Goal: Task Accomplishment & Management: Manage account settings

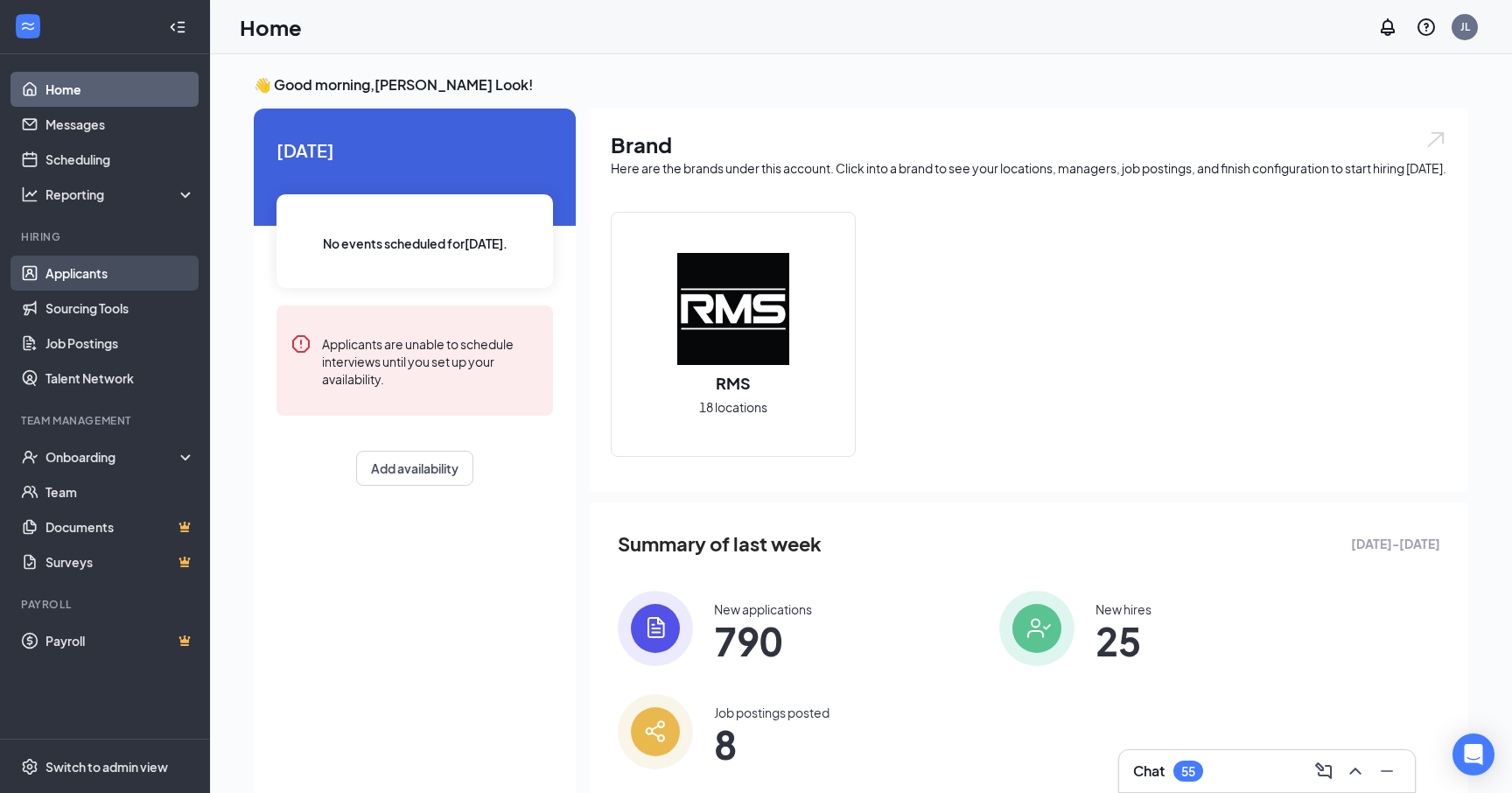
click at [87, 265] on link "Applicants" at bounding box center [120, 274] width 150 height 35
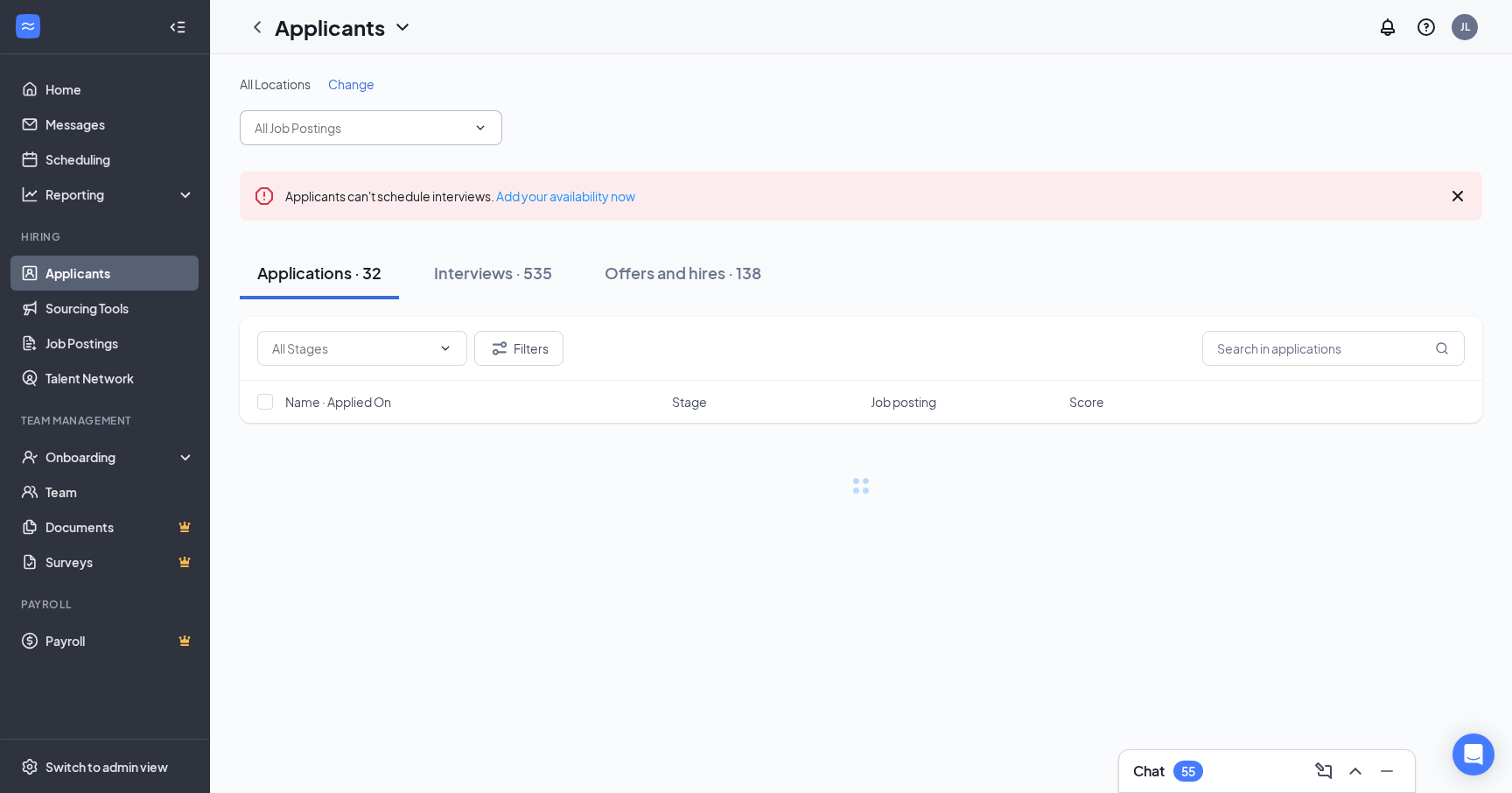
click at [405, 128] on input "text" at bounding box center [360, 128] width 212 height 19
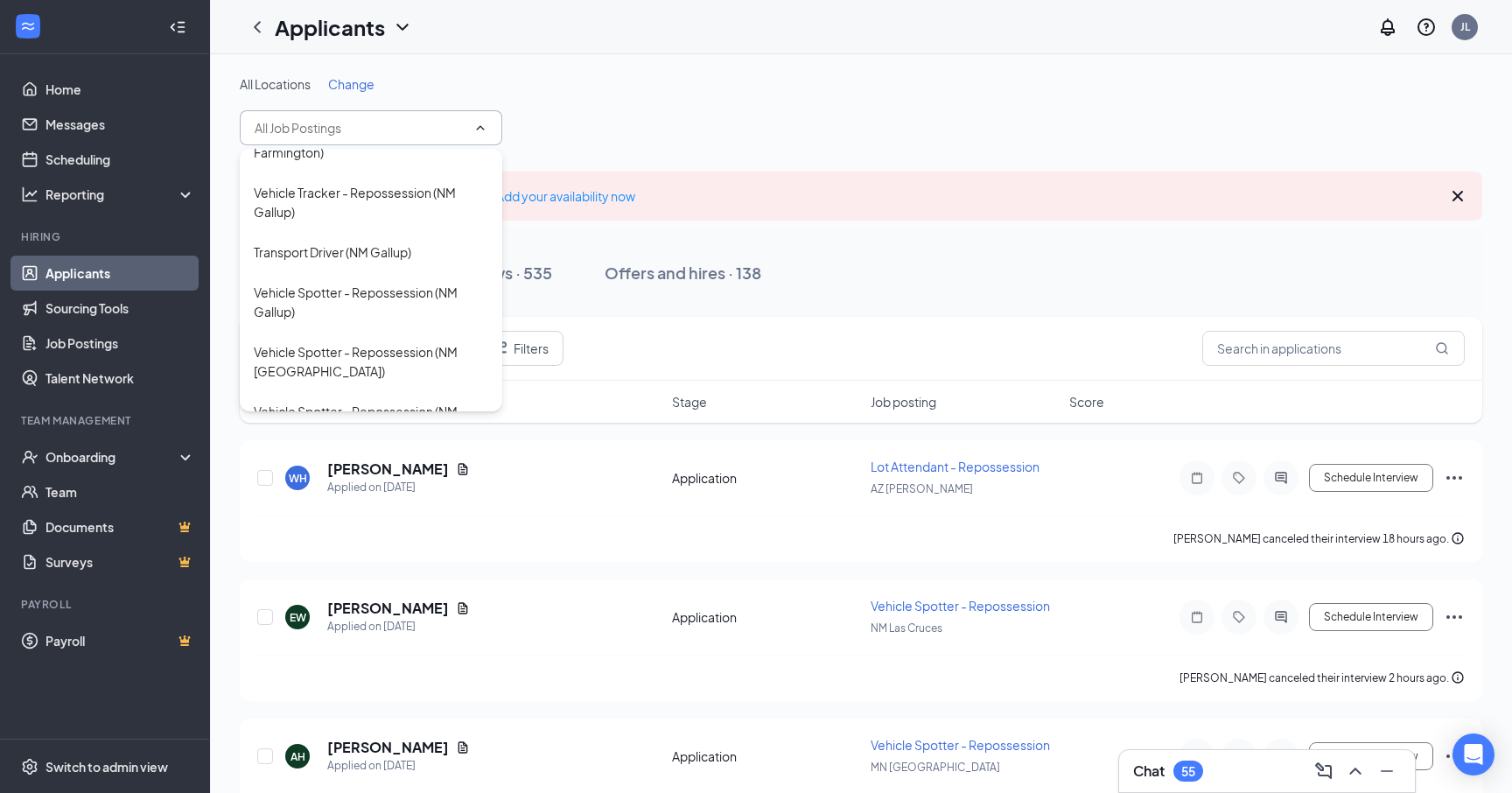
scroll to position [851, 0]
click at [390, 399] on div "Repossession Agent ([GEOGRAPHIC_DATA] [GEOGRAPHIC_DATA])" at bounding box center [372, 428] width 235 height 58
type input "Repossession Agent ([GEOGRAPHIC_DATA] [GEOGRAPHIC_DATA])"
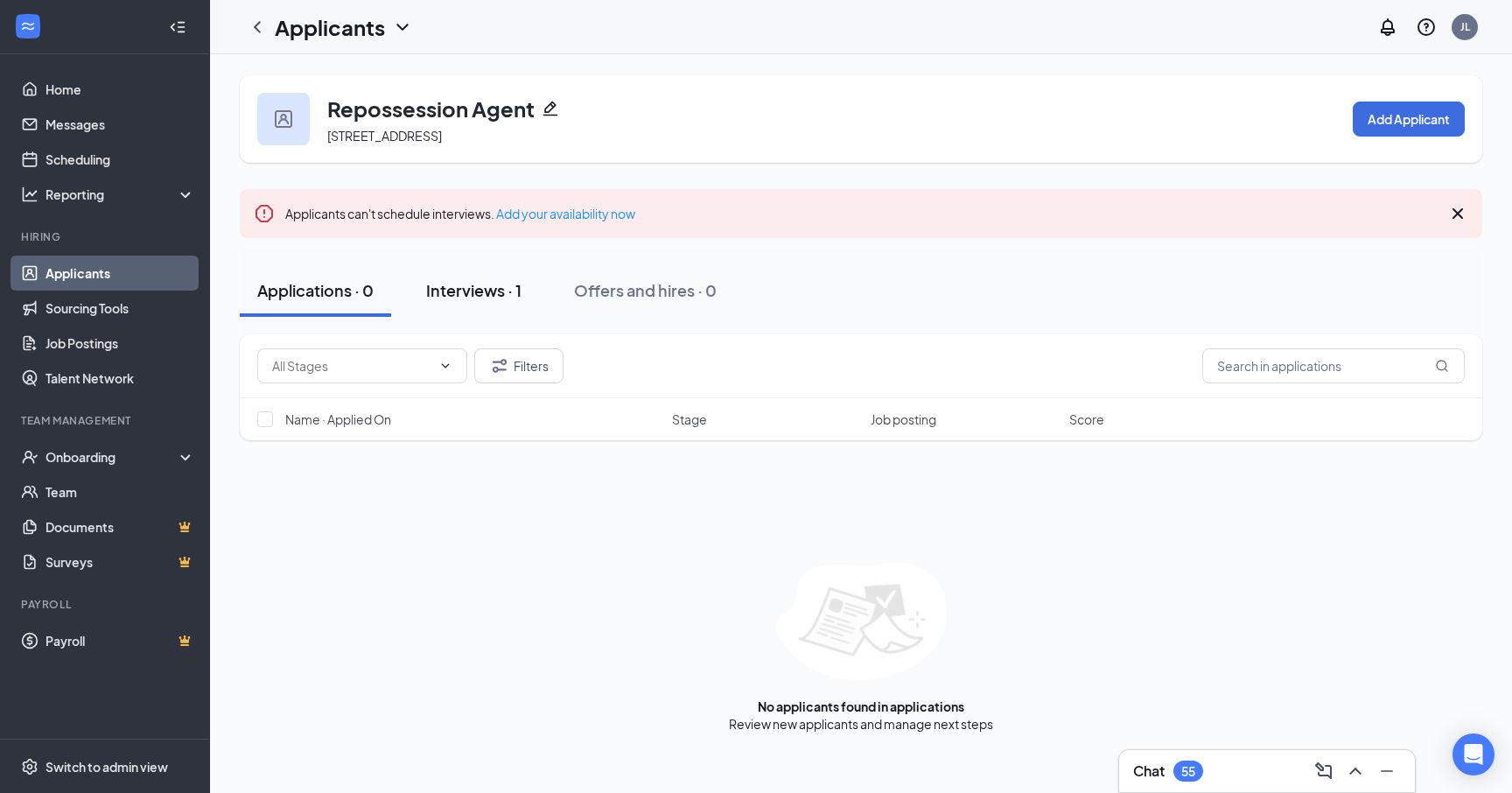
click at [539, 287] on button "Interviews · 1" at bounding box center [473, 290] width 130 height 53
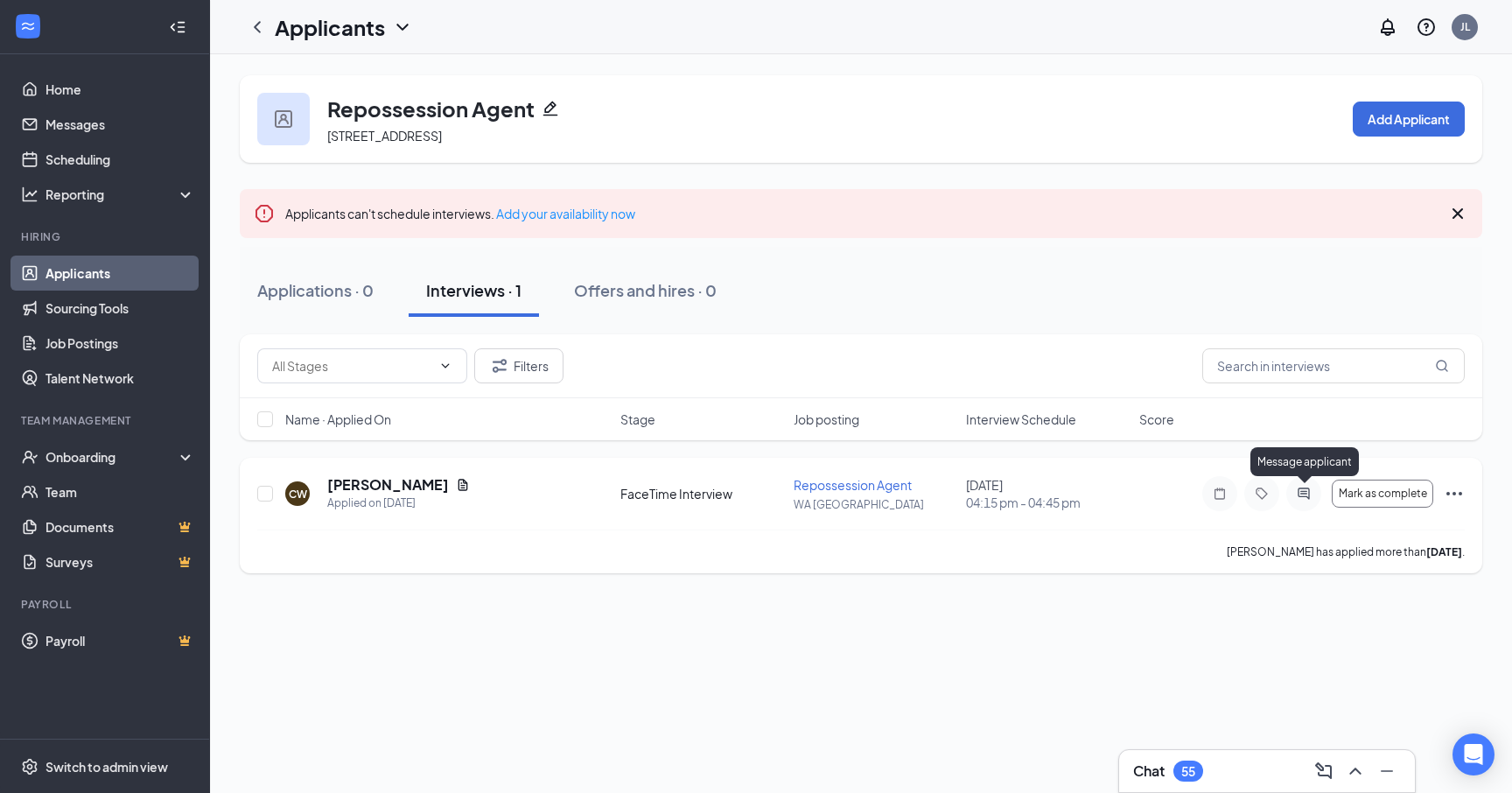
click at [1313, 494] on icon "ActiveChat" at bounding box center [1304, 494] width 21 height 14
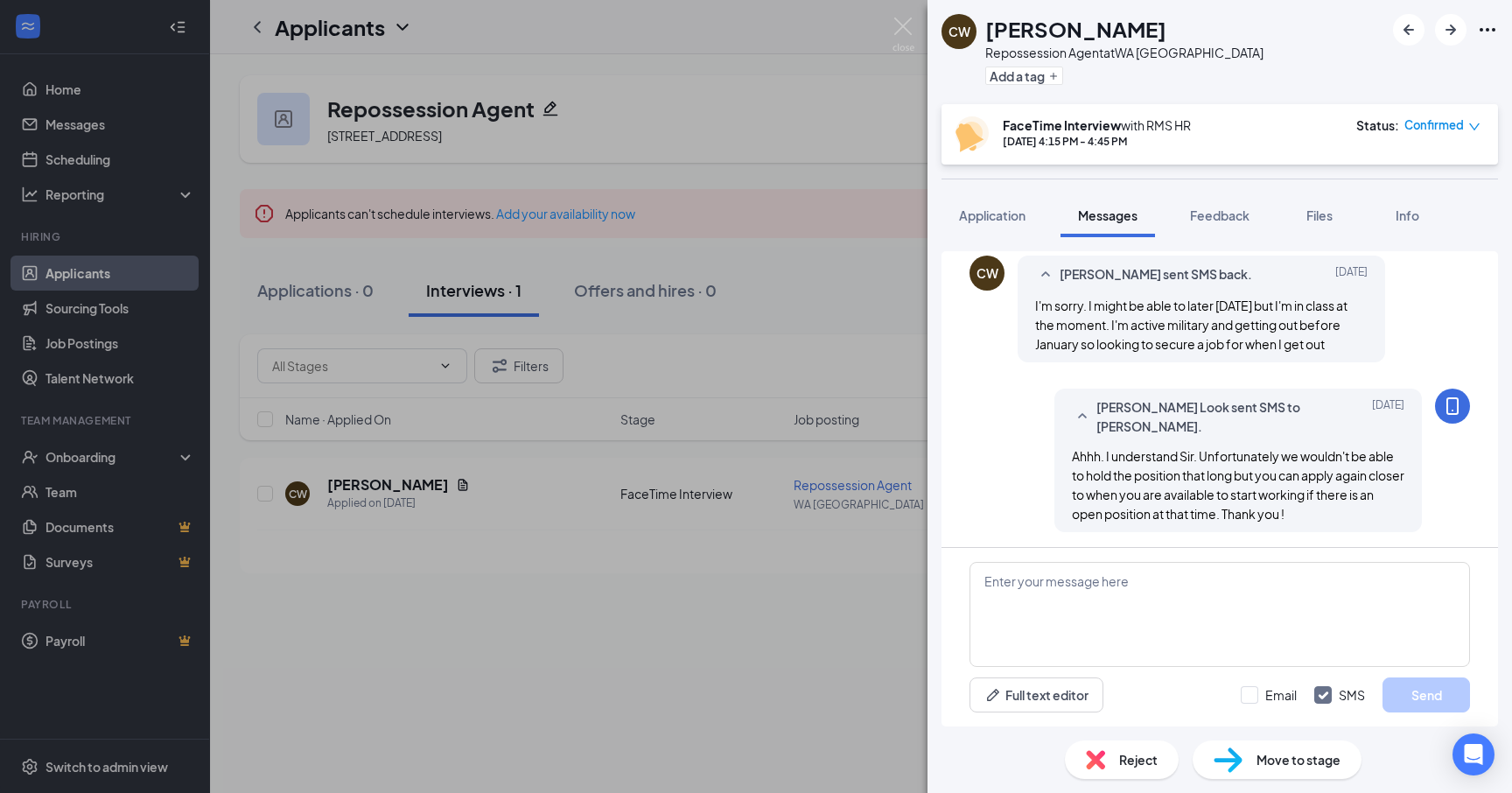
scroll to position [688, 0]
click at [900, 27] on img at bounding box center [904, 34] width 22 height 34
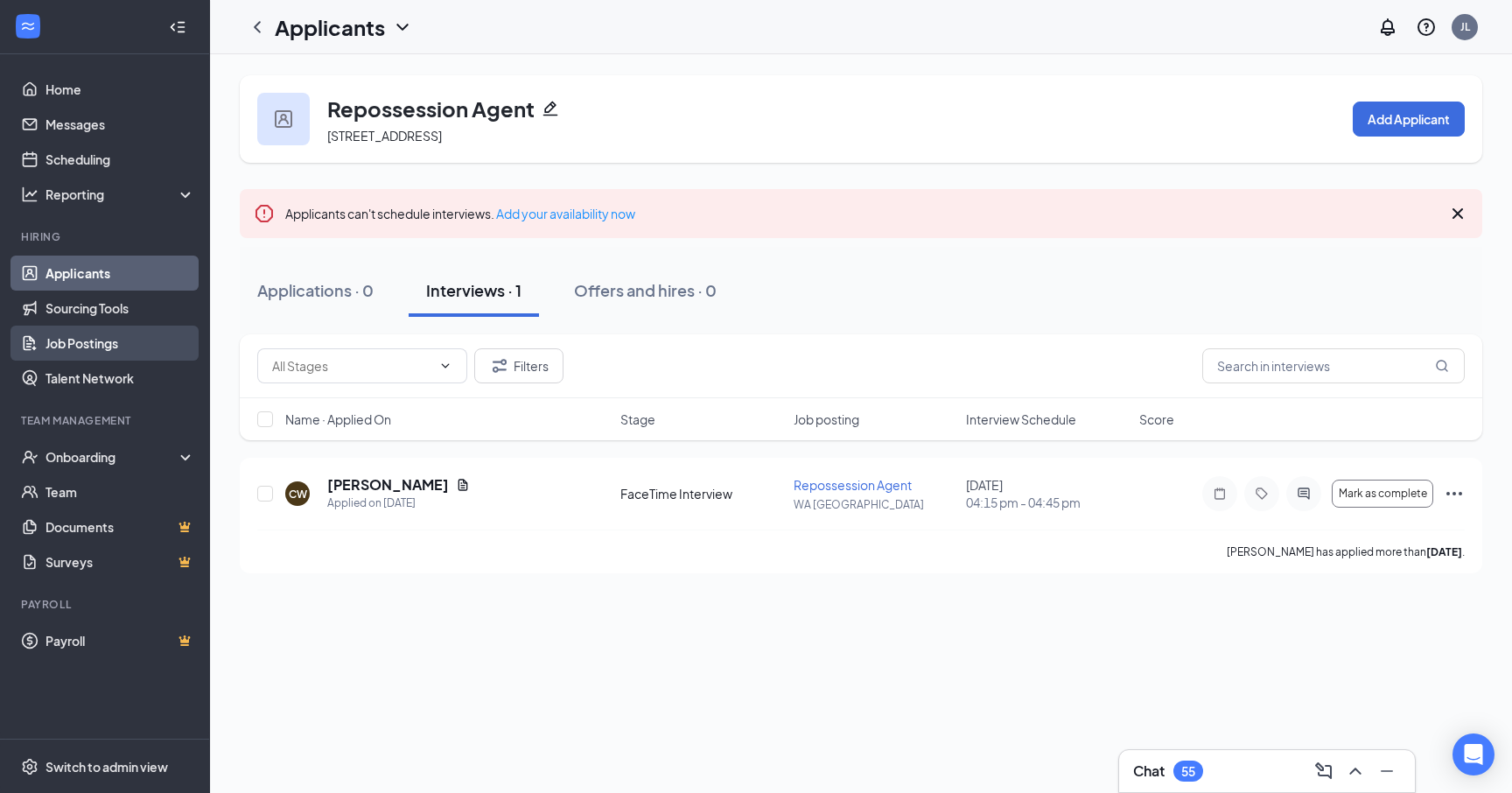
click at [101, 343] on link "Job Postings" at bounding box center [120, 343] width 150 height 35
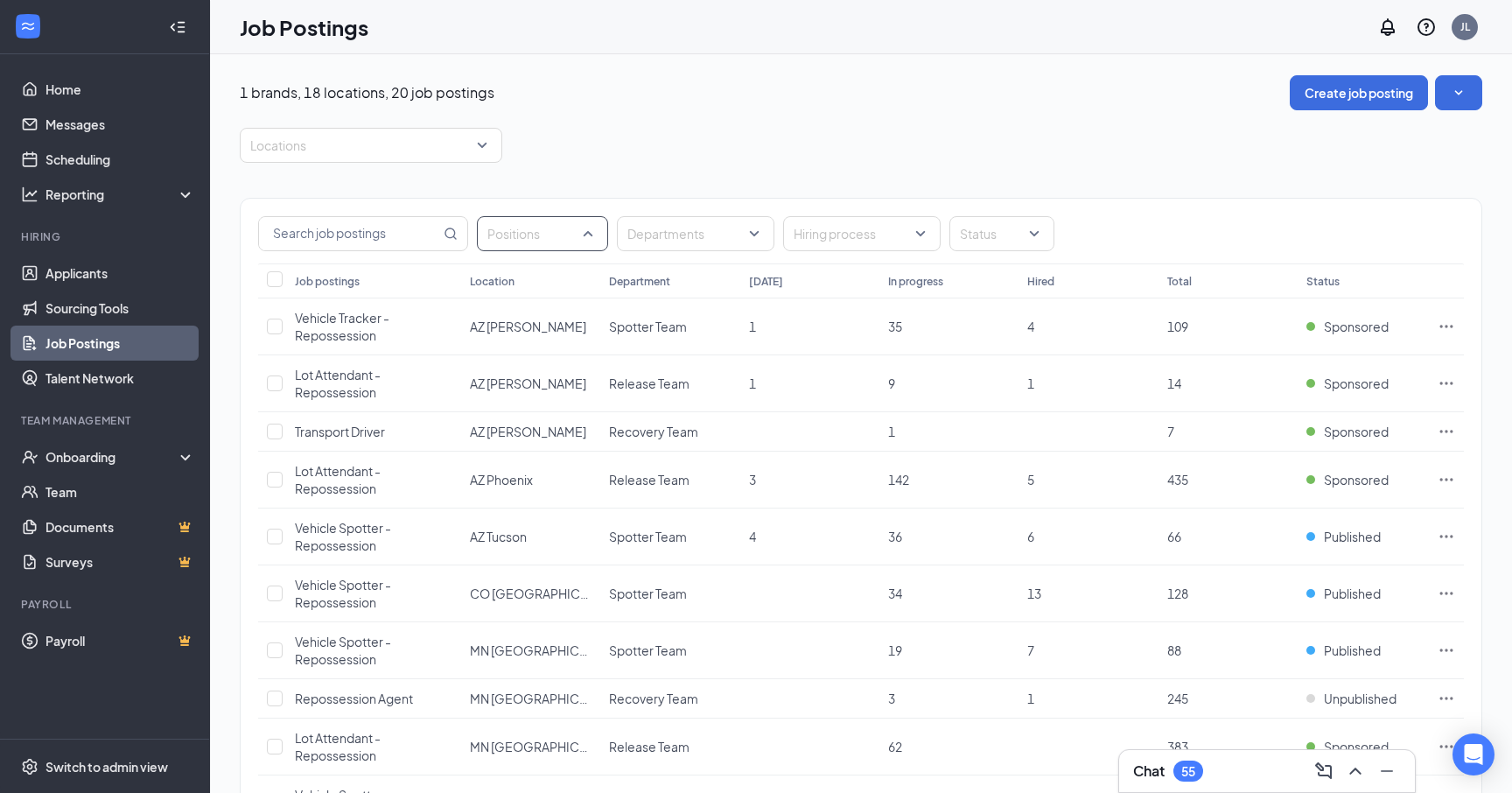
click at [594, 238] on div "Positions" at bounding box center [543, 234] width 131 height 35
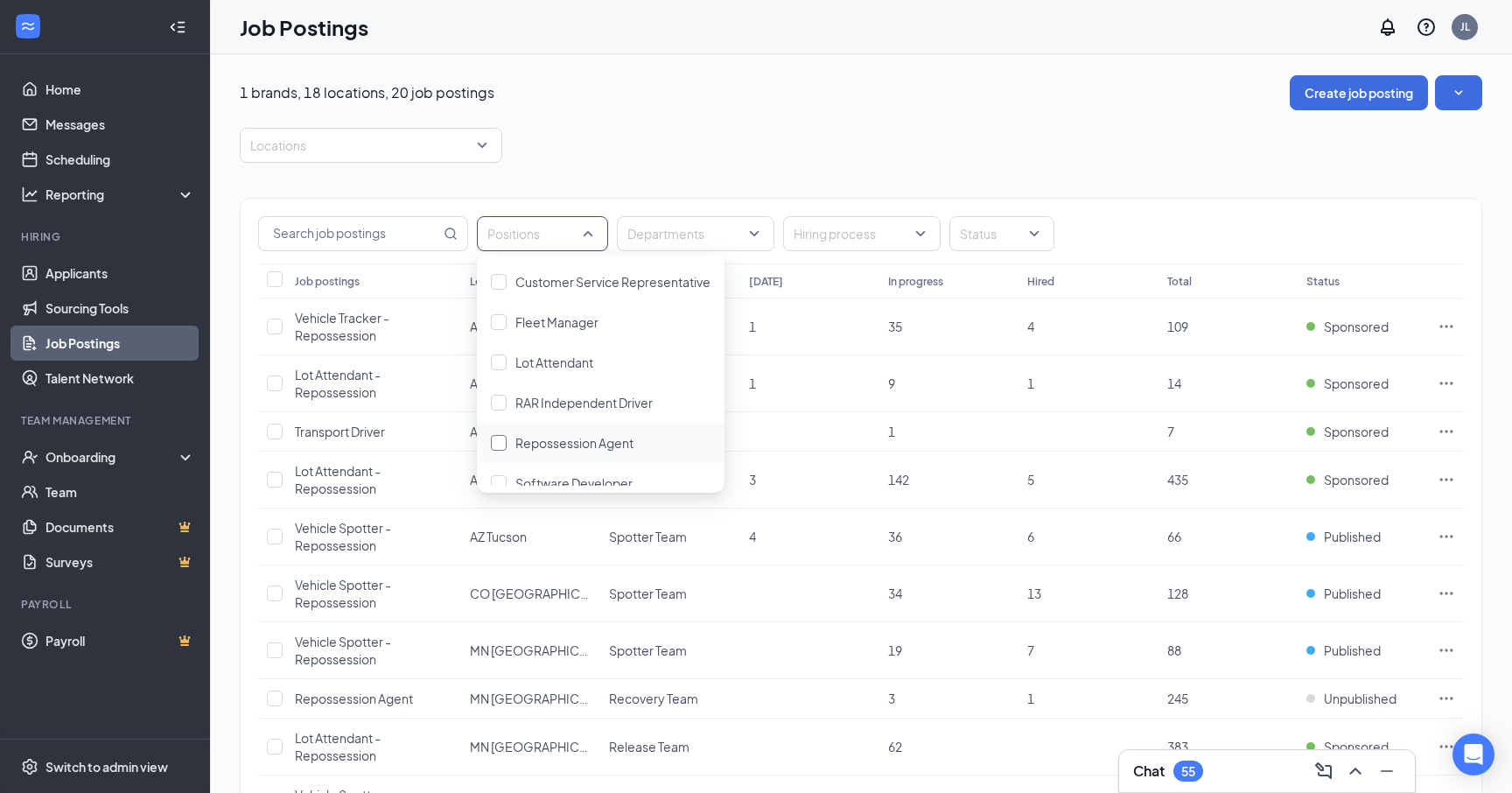
click at [547, 444] on span "Repossession Agent" at bounding box center [575, 443] width 118 height 16
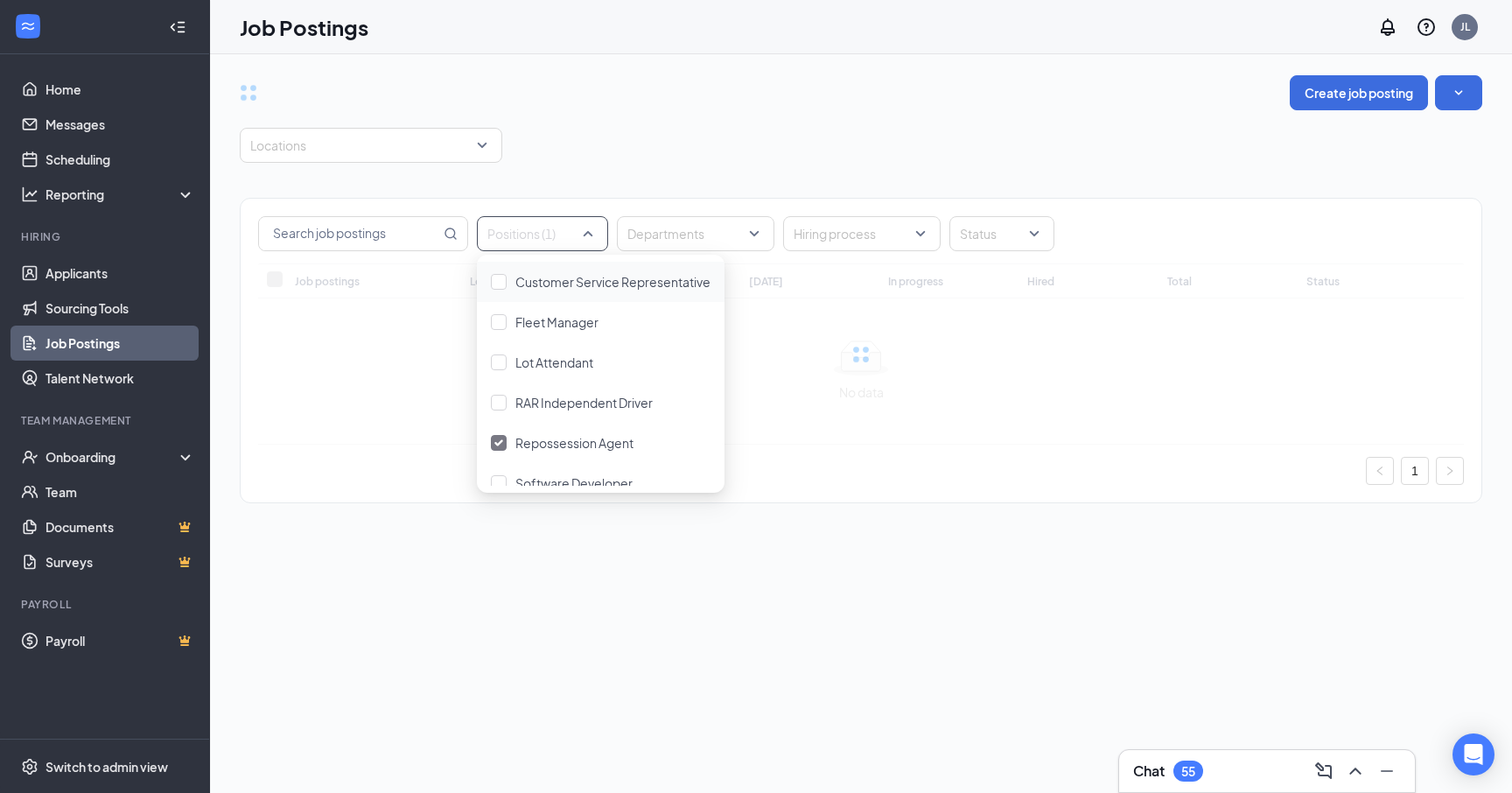
click at [715, 146] on div "Locations" at bounding box center [860, 145] width 1243 height 35
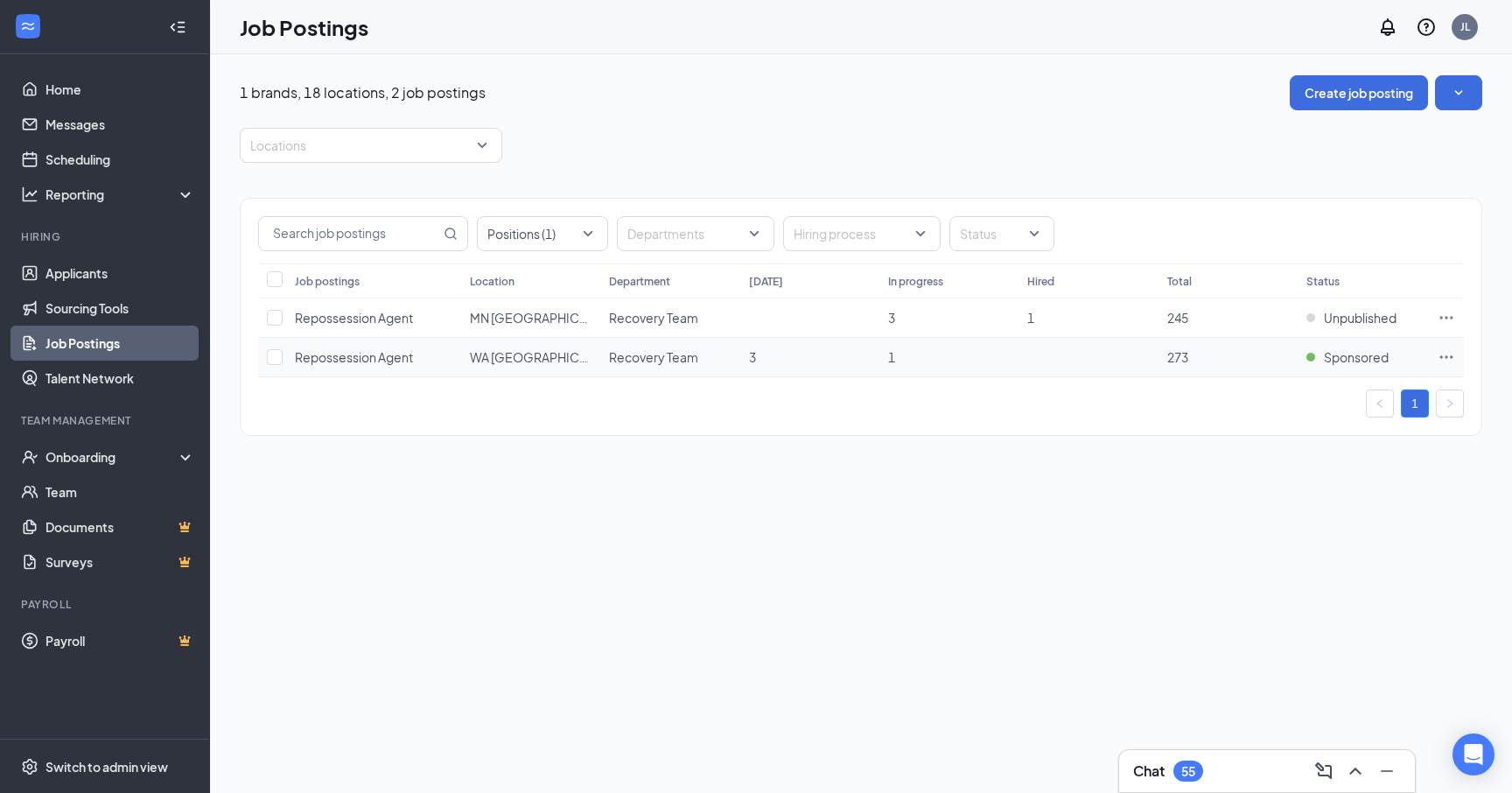
click at [1447, 352] on icon "Ellipses" at bounding box center [1446, 357] width 18 height 18
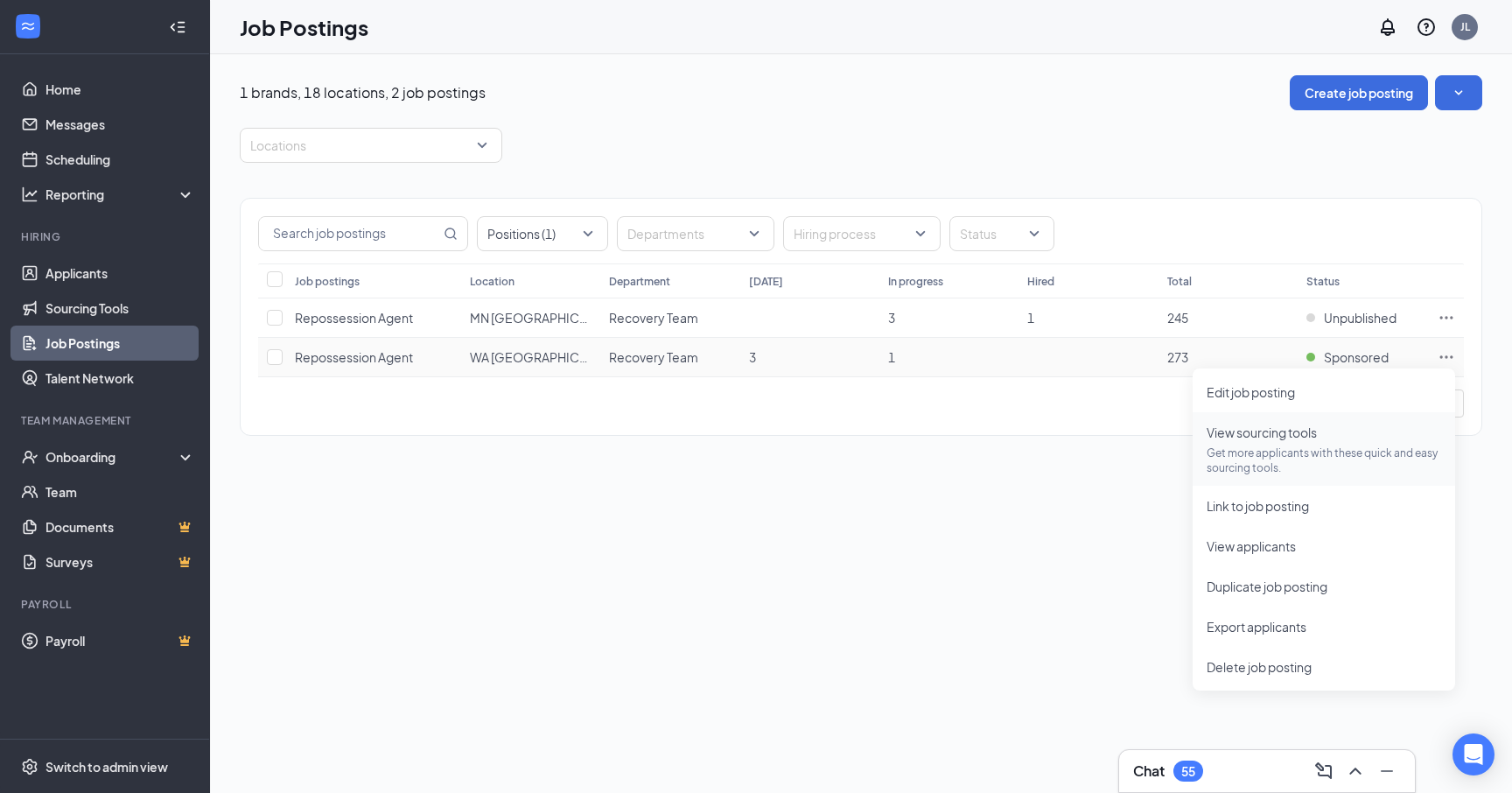
click at [1275, 438] on span "View sourcing tools" at bounding box center [1262, 432] width 110 height 16
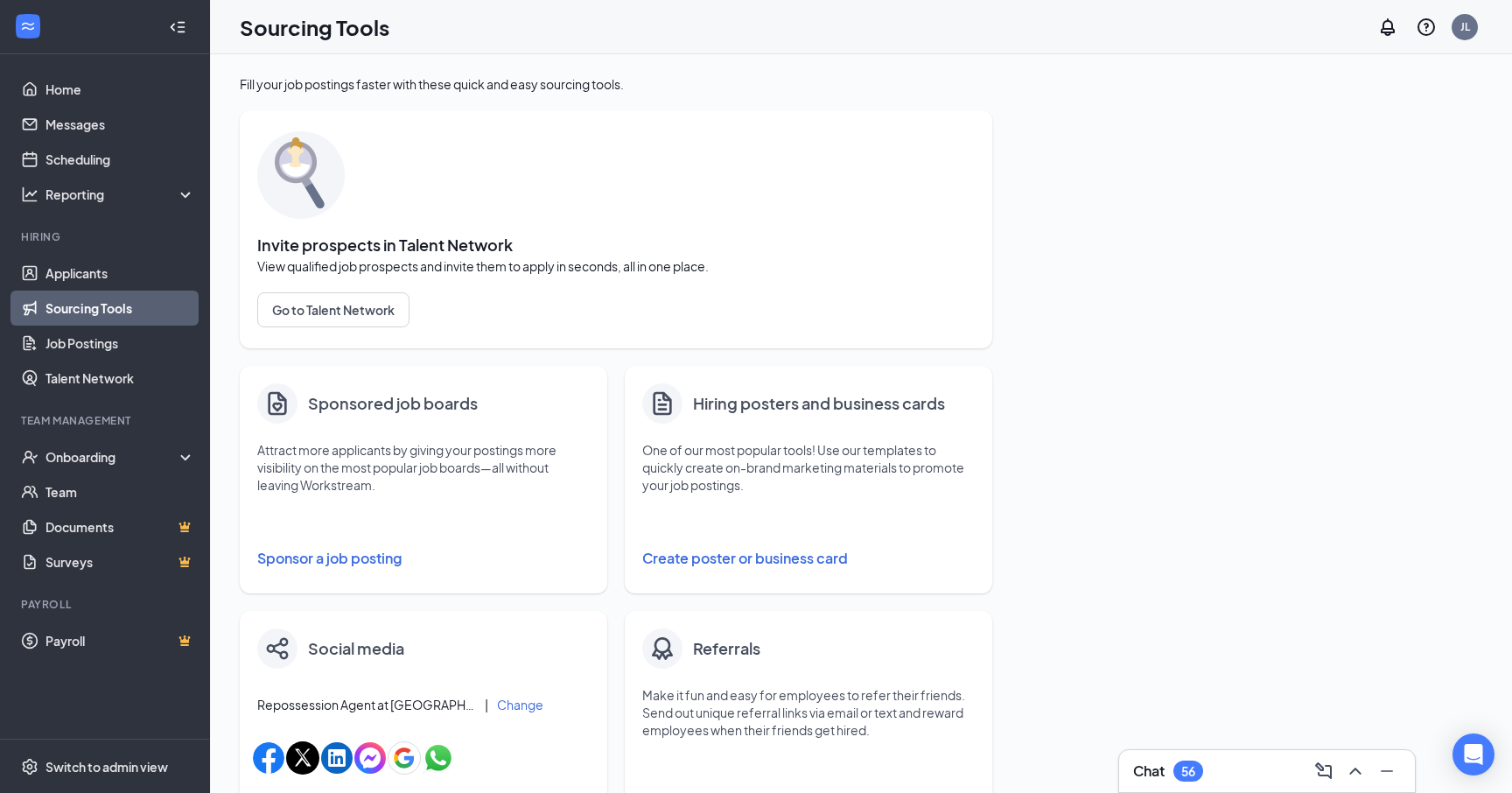
click at [348, 555] on button "Sponsor a job posting" at bounding box center [423, 558] width 333 height 35
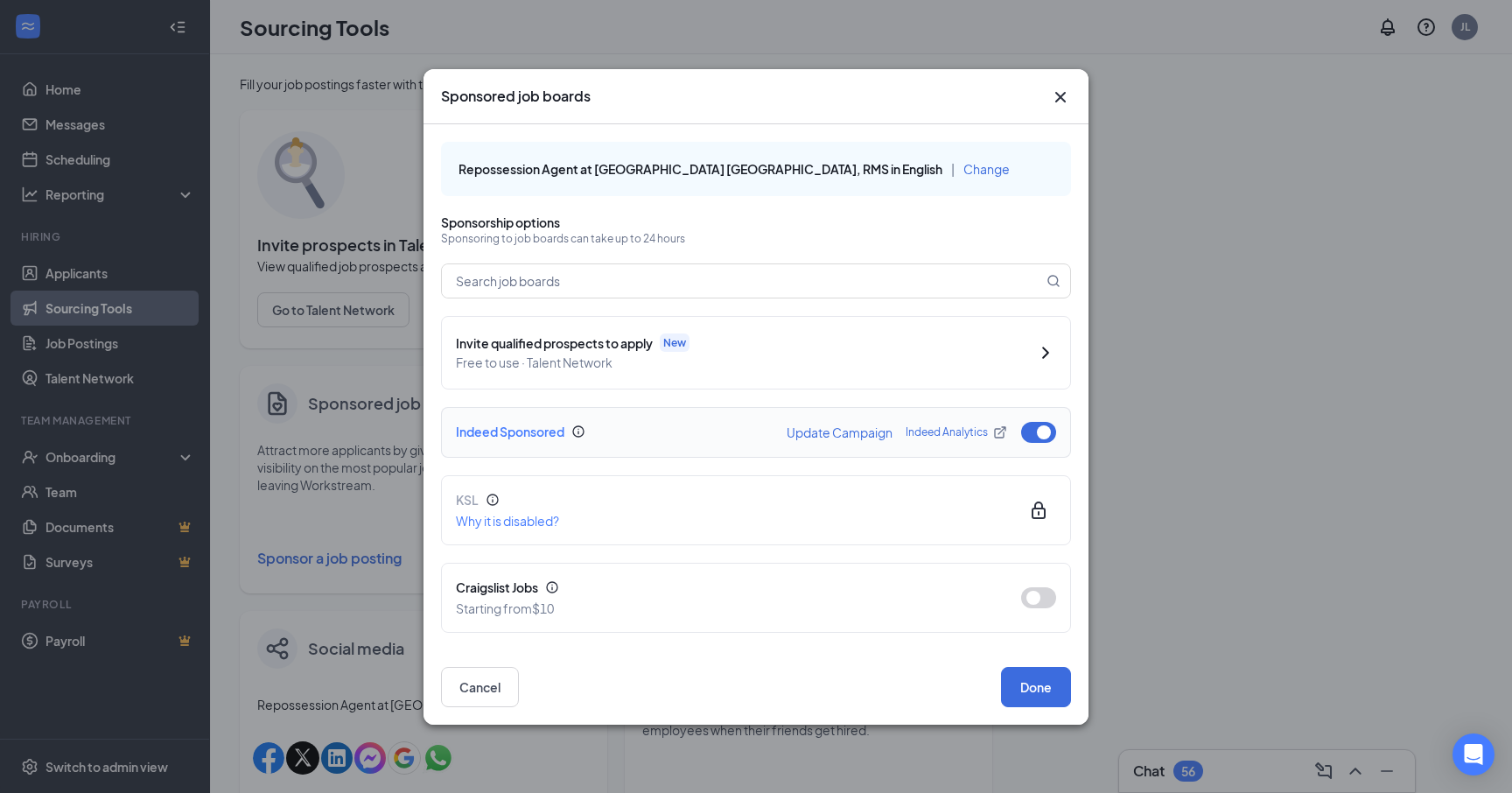
click at [1038, 434] on button "button" at bounding box center [1039, 432] width 35 height 21
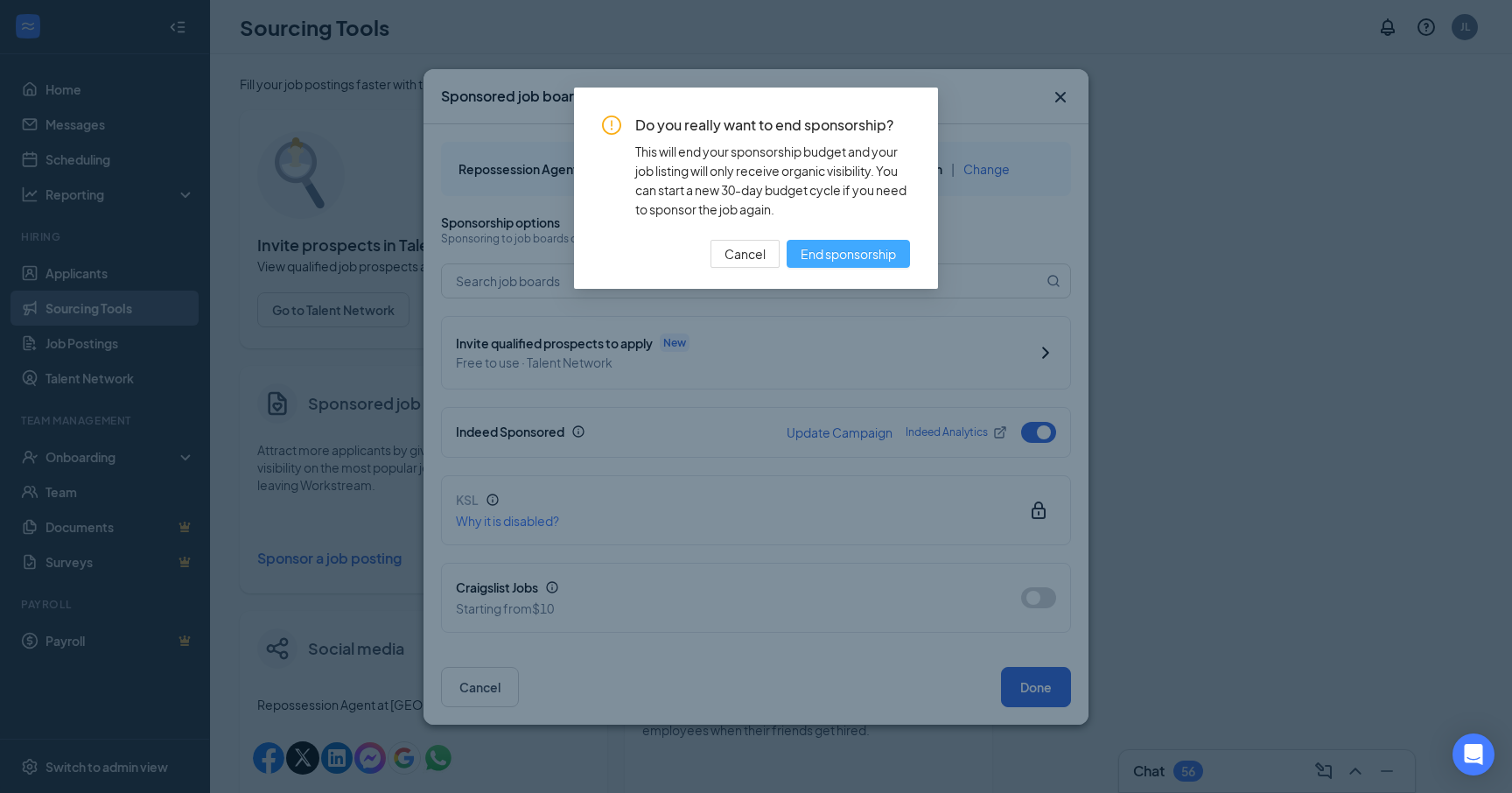
click at [853, 248] on span "End sponsorship" at bounding box center [848, 253] width 95 height 19
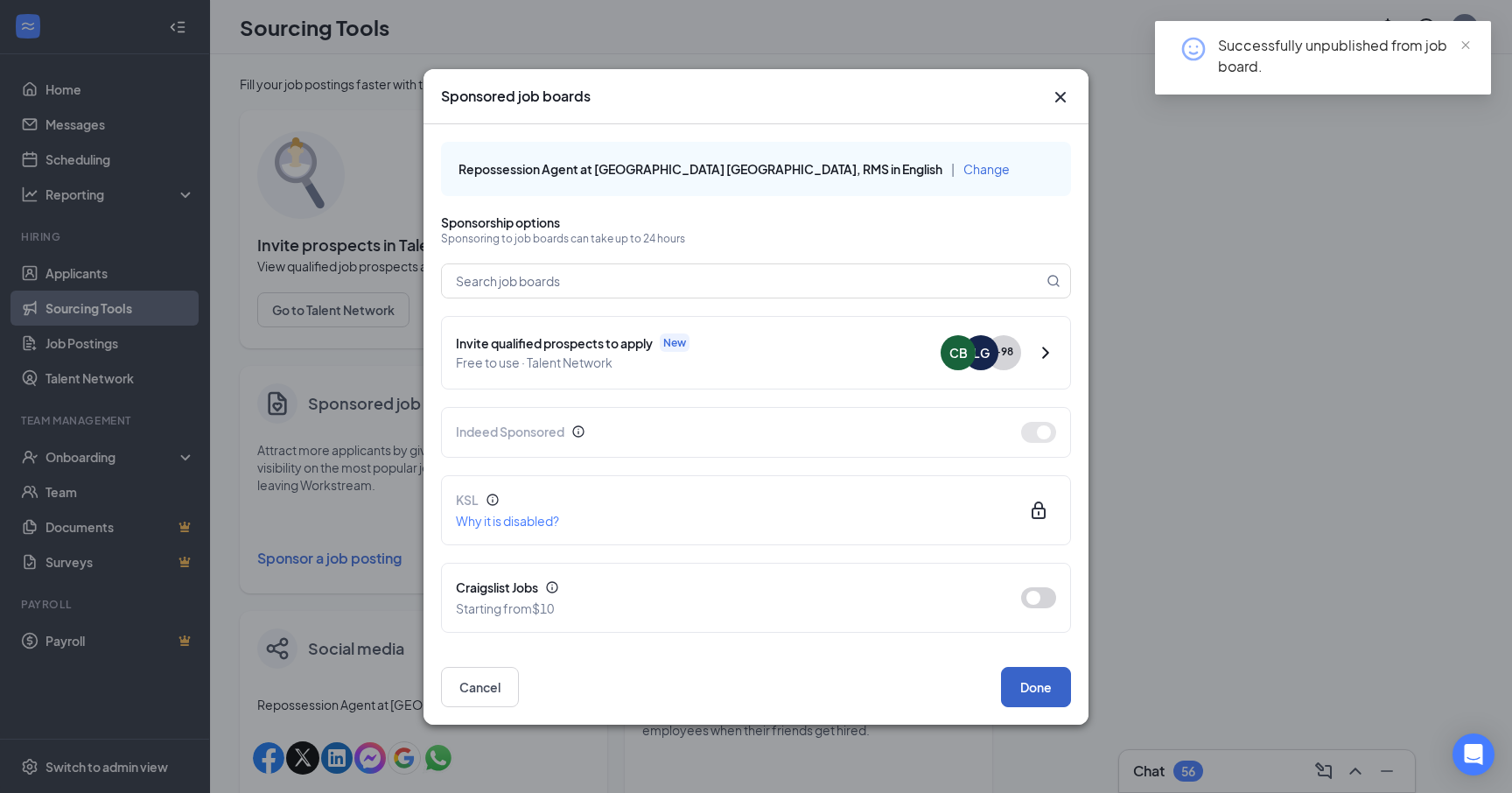
click at [1032, 689] on button "Done" at bounding box center [1036, 688] width 70 height 41
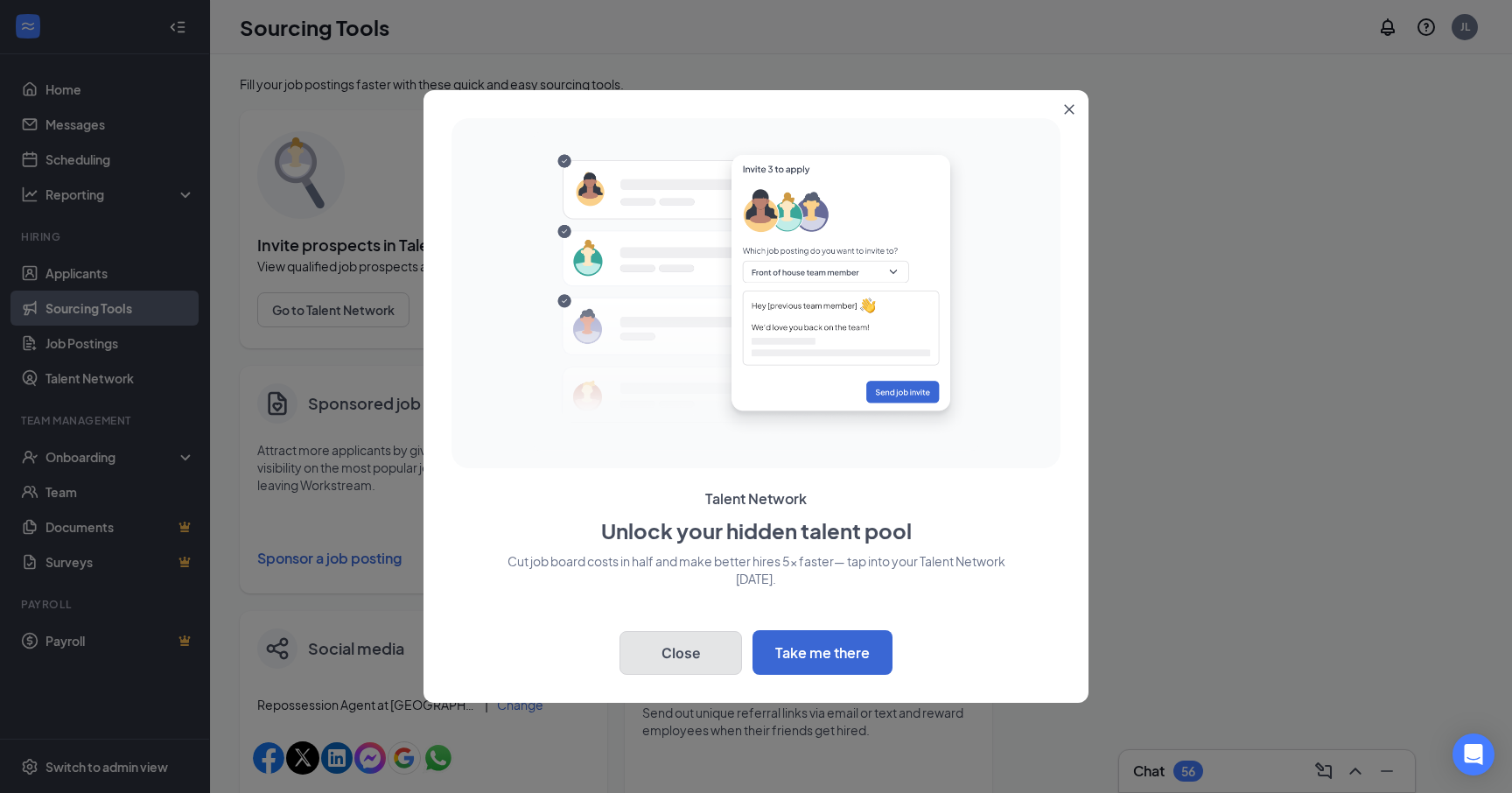
click at [682, 641] on button "Close" at bounding box center [680, 653] width 123 height 43
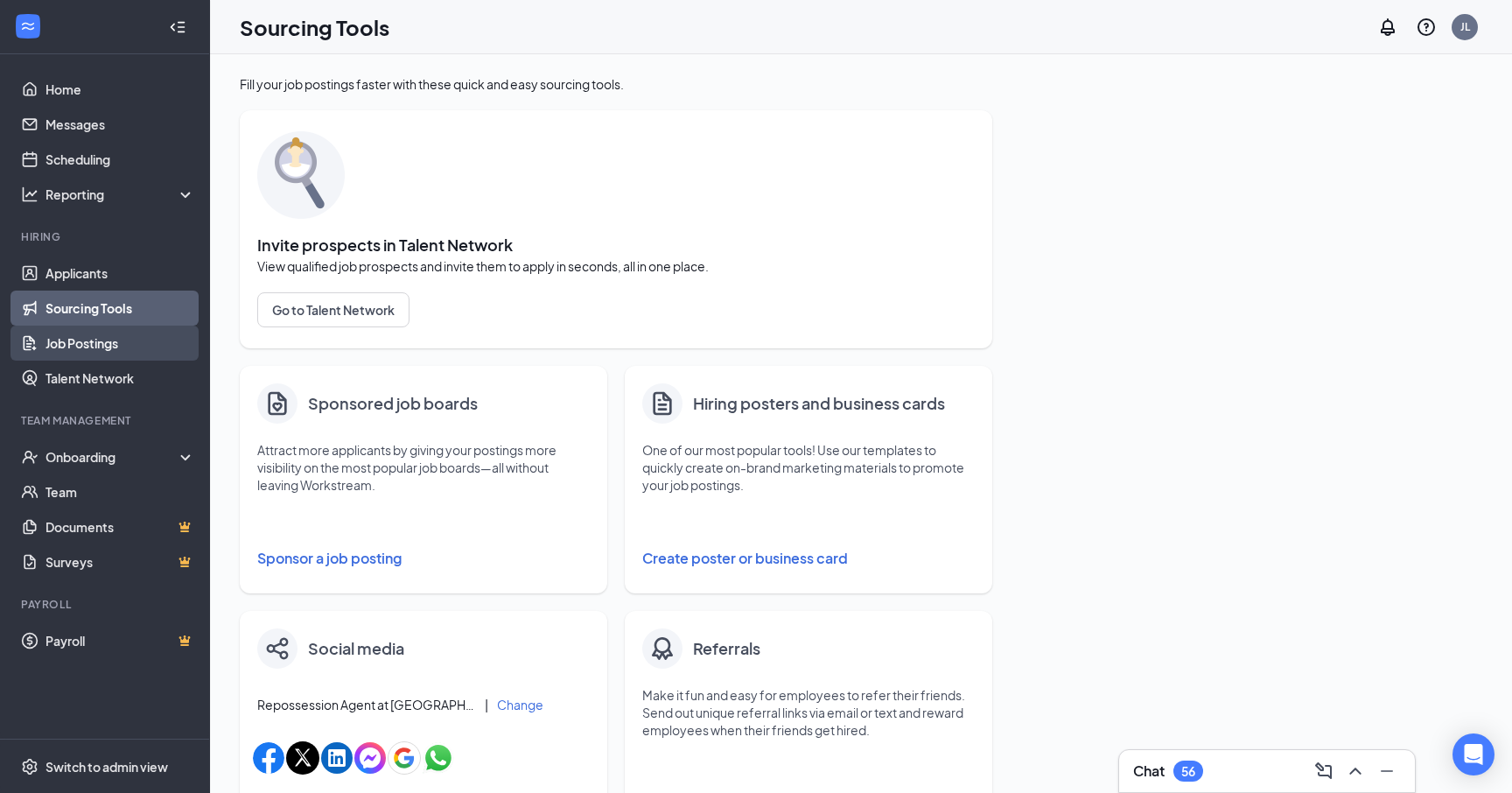
click at [87, 339] on link "Job Postings" at bounding box center [120, 343] width 150 height 35
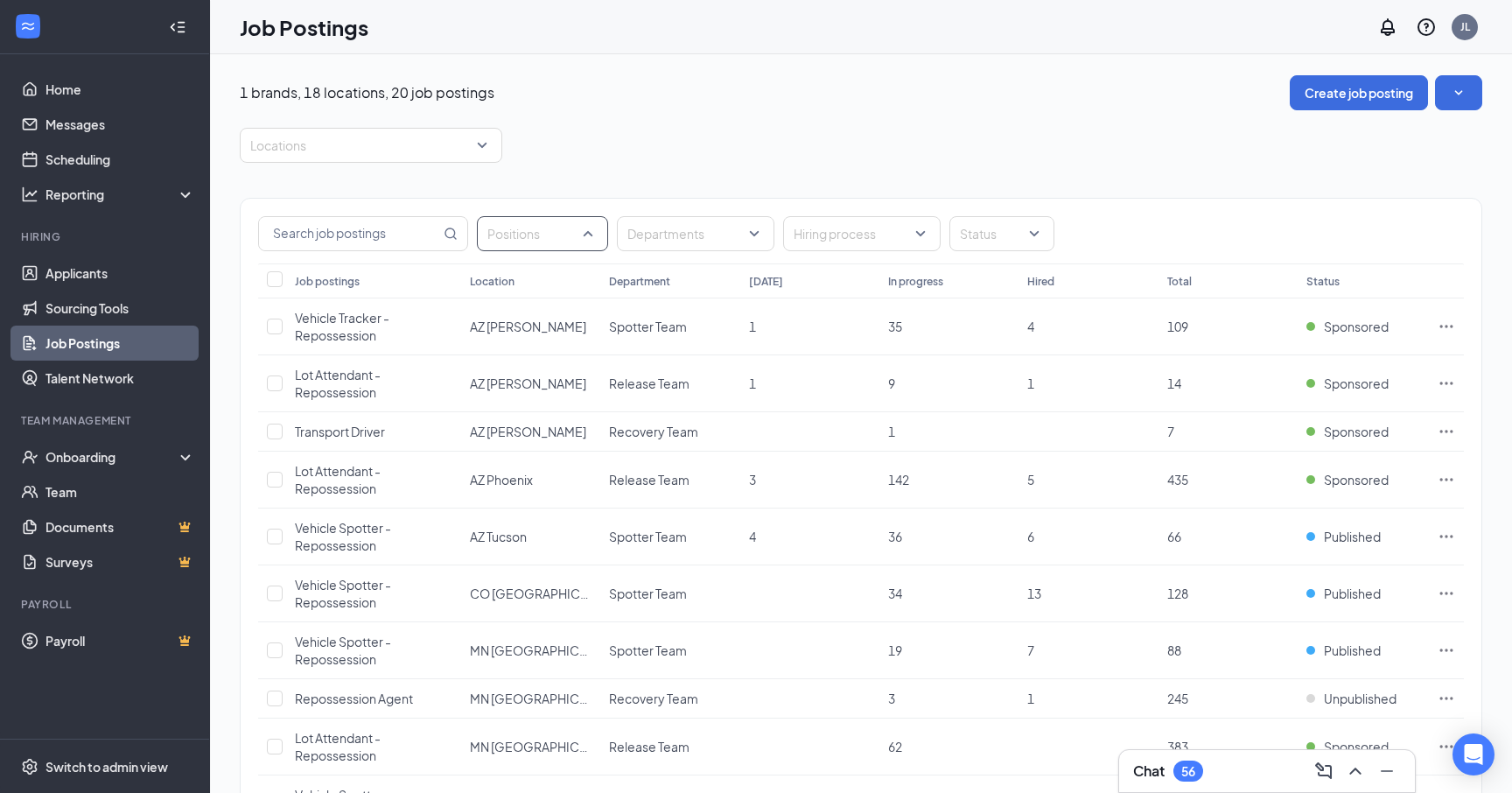
click at [565, 233] on div at bounding box center [534, 234] width 105 height 28
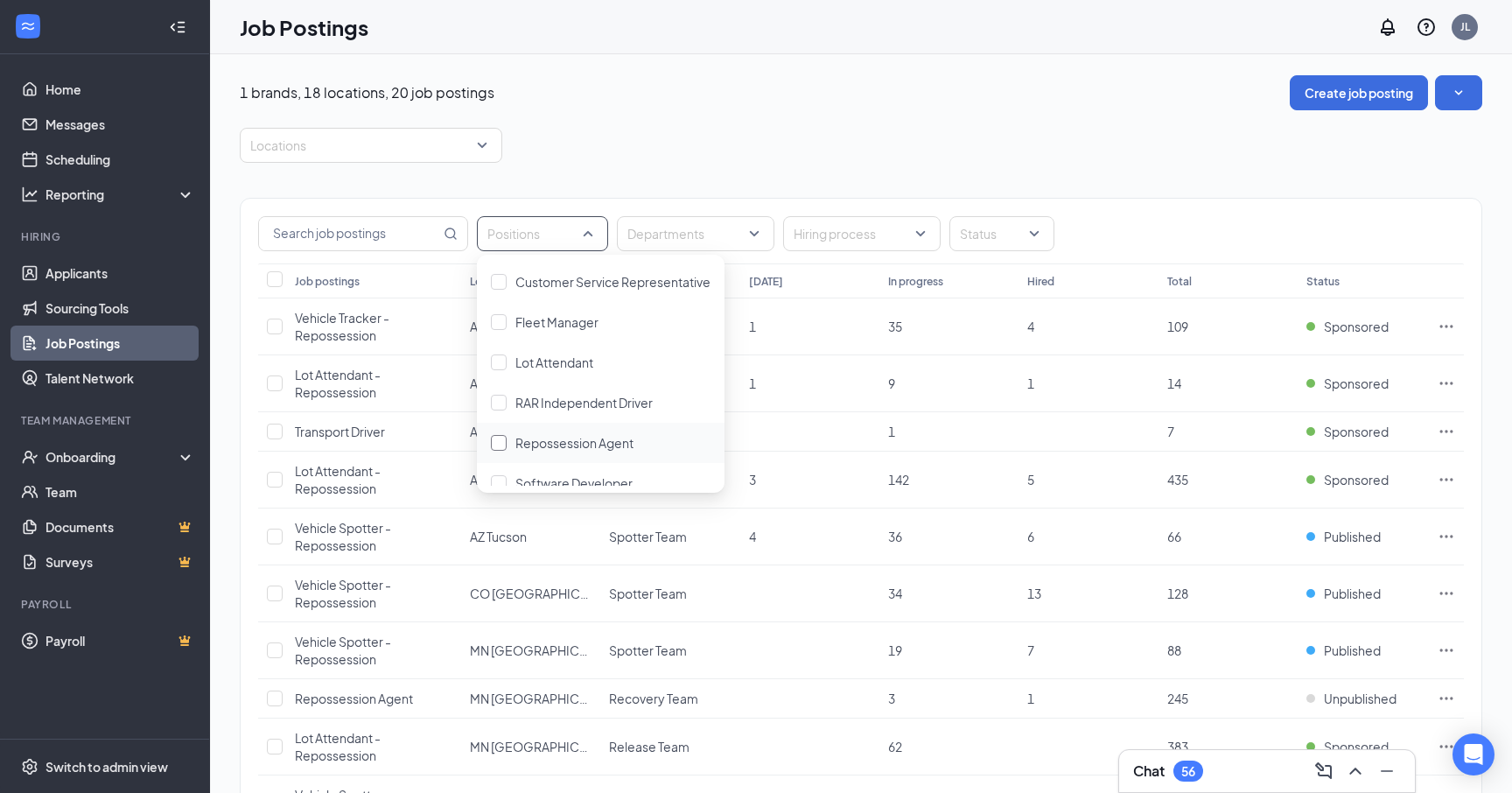
click at [528, 440] on span "Repossession Agent" at bounding box center [575, 443] width 118 height 16
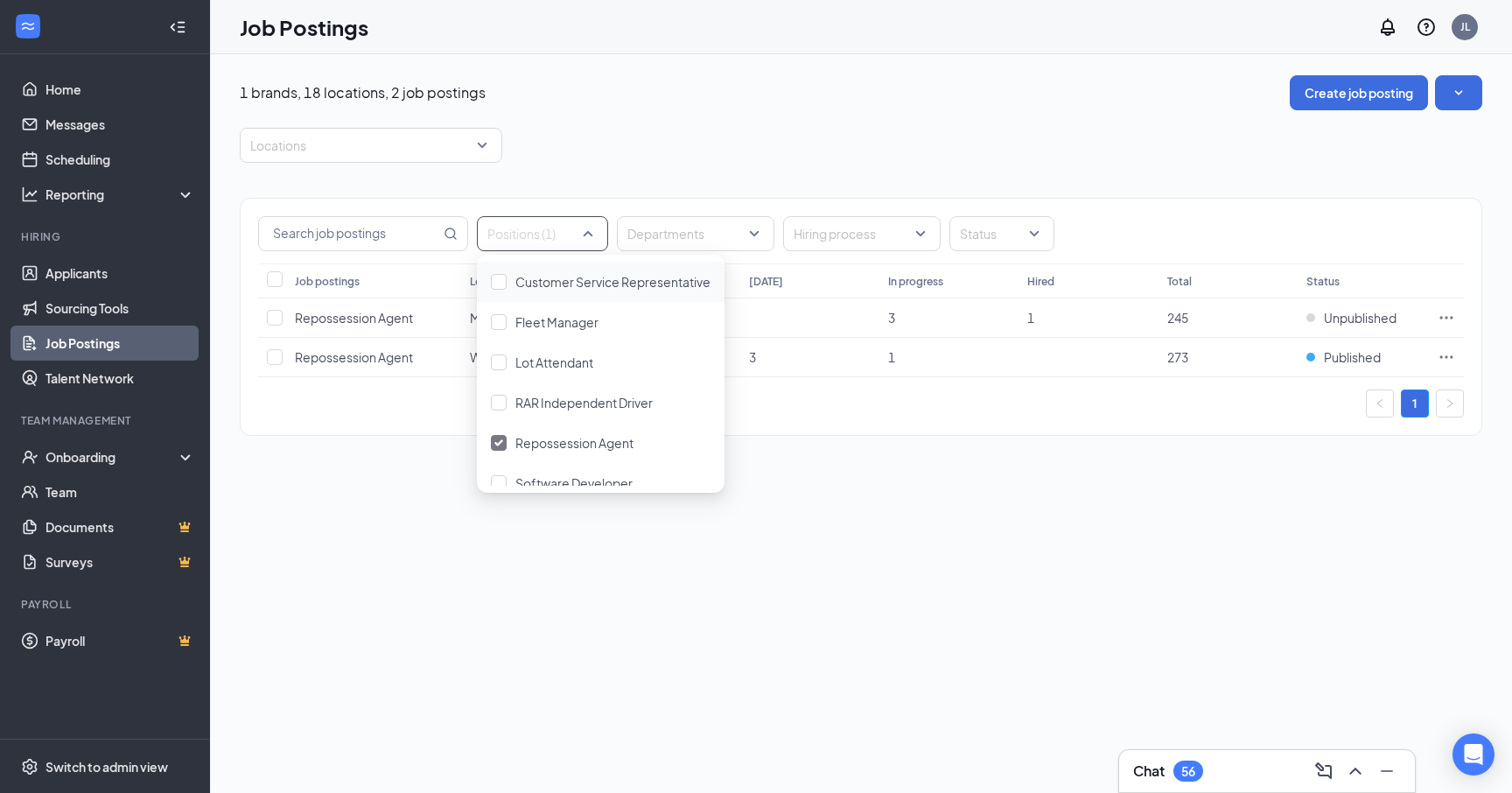
click at [770, 185] on div "Positions (1) Departments Hiring process Status Job postings Location Departmen…" at bounding box center [860, 308] width 1243 height 290
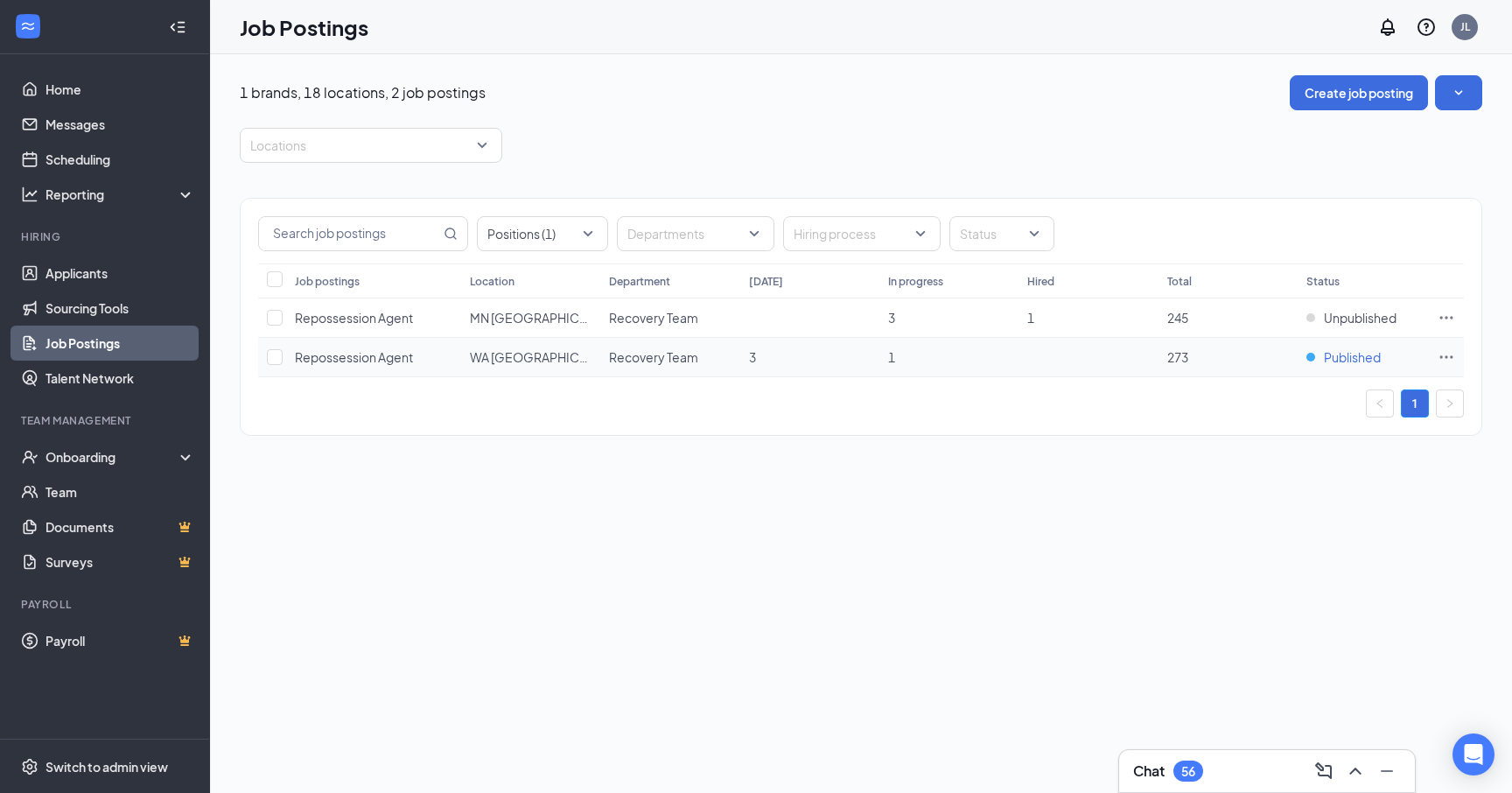
click at [1311, 361] on div "Published" at bounding box center [1344, 357] width 74 height 18
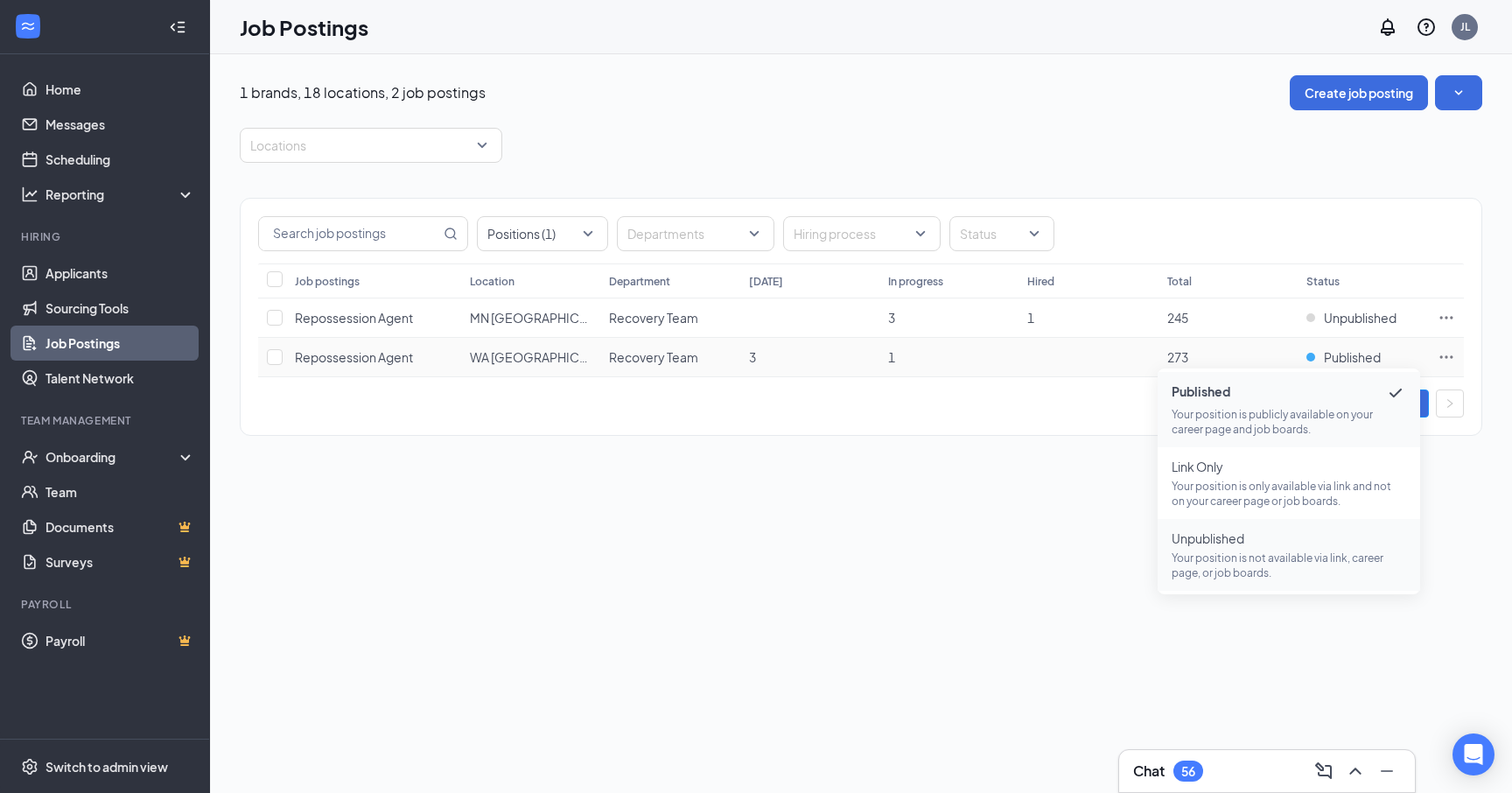
click at [1261, 532] on span "Unpublished" at bounding box center [1289, 538] width 235 height 18
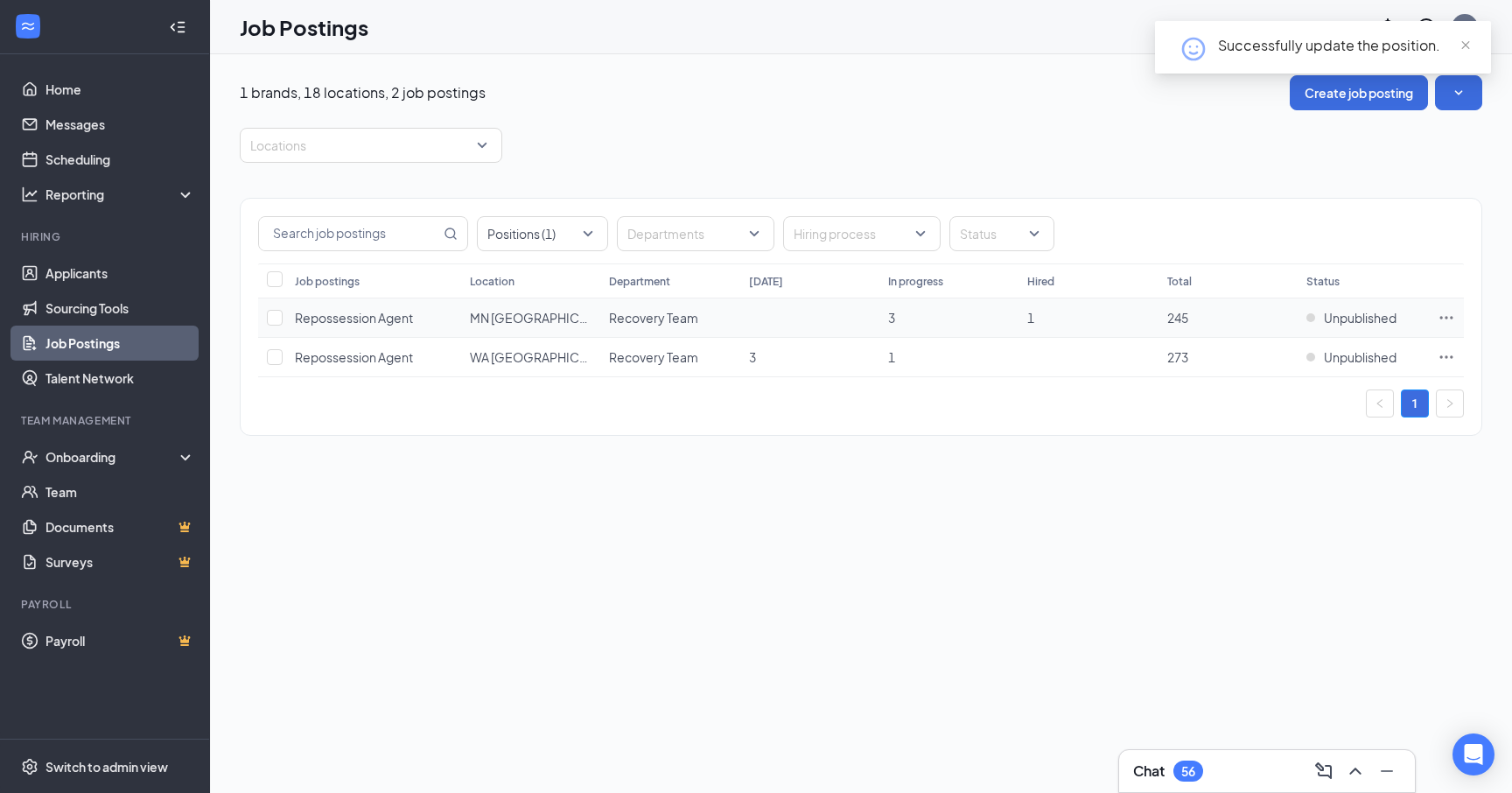
click at [1437, 307] on td at bounding box center [1446, 318] width 35 height 40
click at [1441, 311] on icon "Ellipses" at bounding box center [1446, 317] width 18 height 18
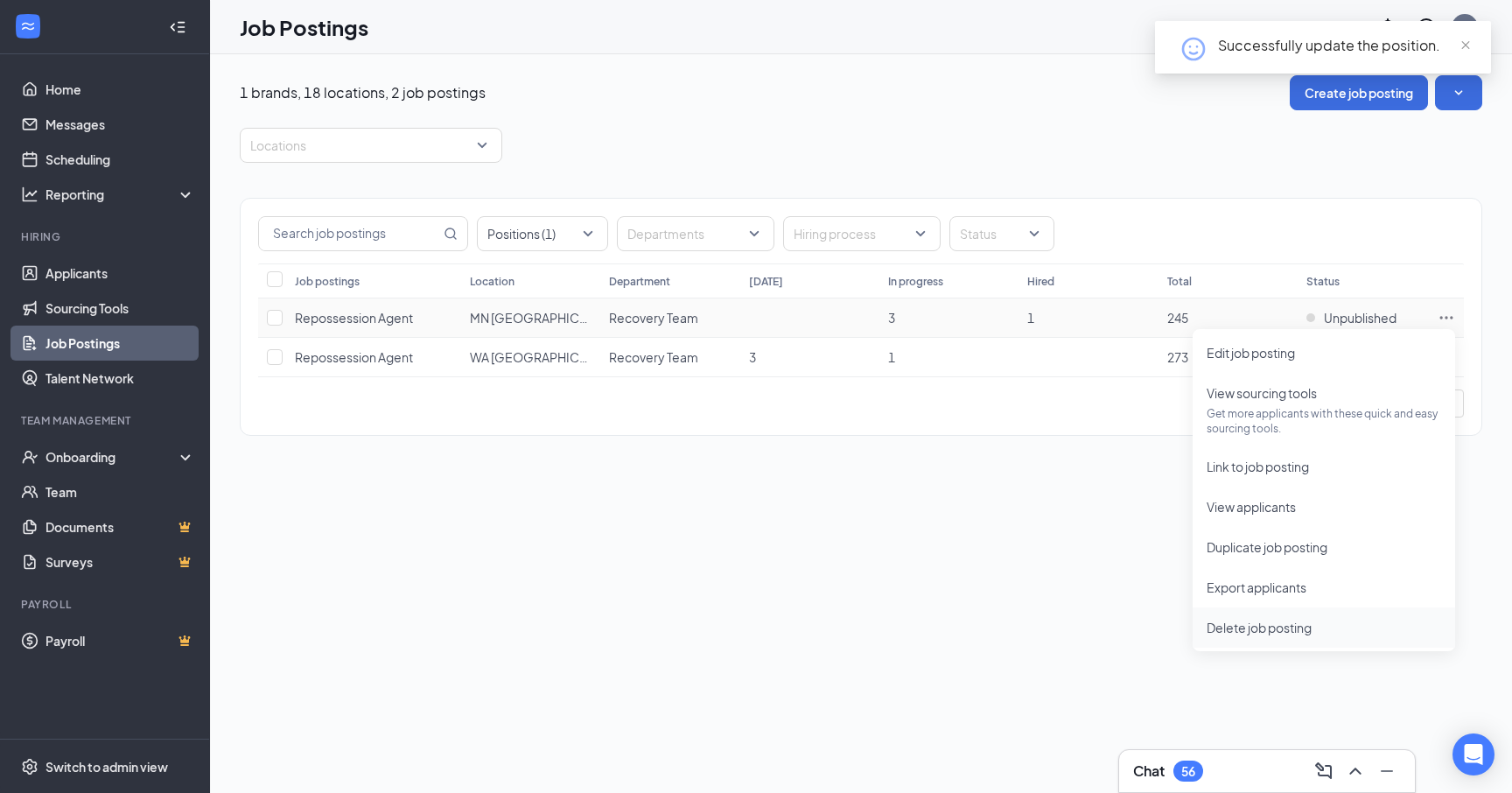
click at [1249, 627] on span "Delete job posting" at bounding box center [1260, 627] width 105 height 16
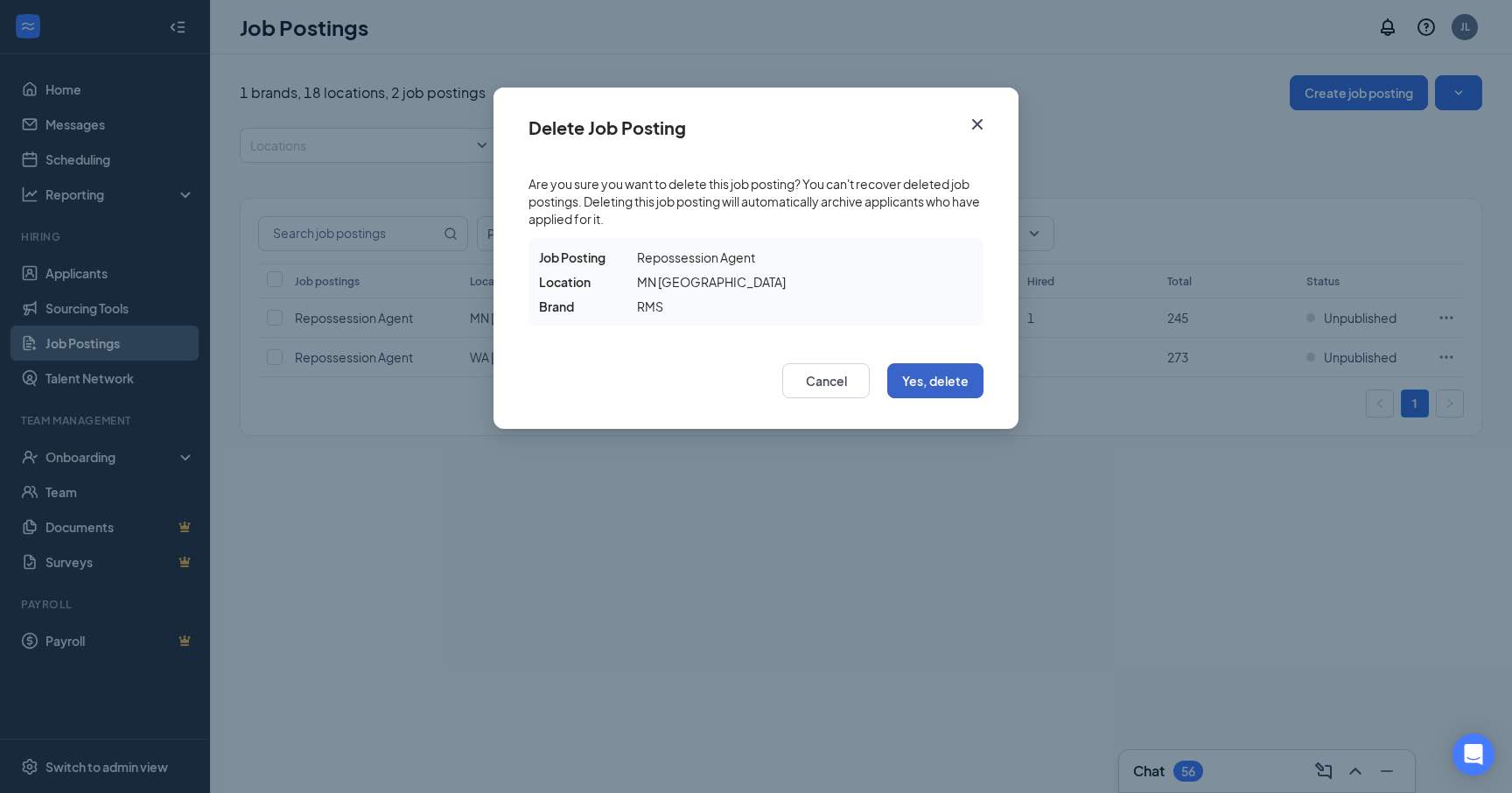
click at [954, 380] on button "Yes, delete" at bounding box center [935, 381] width 96 height 35
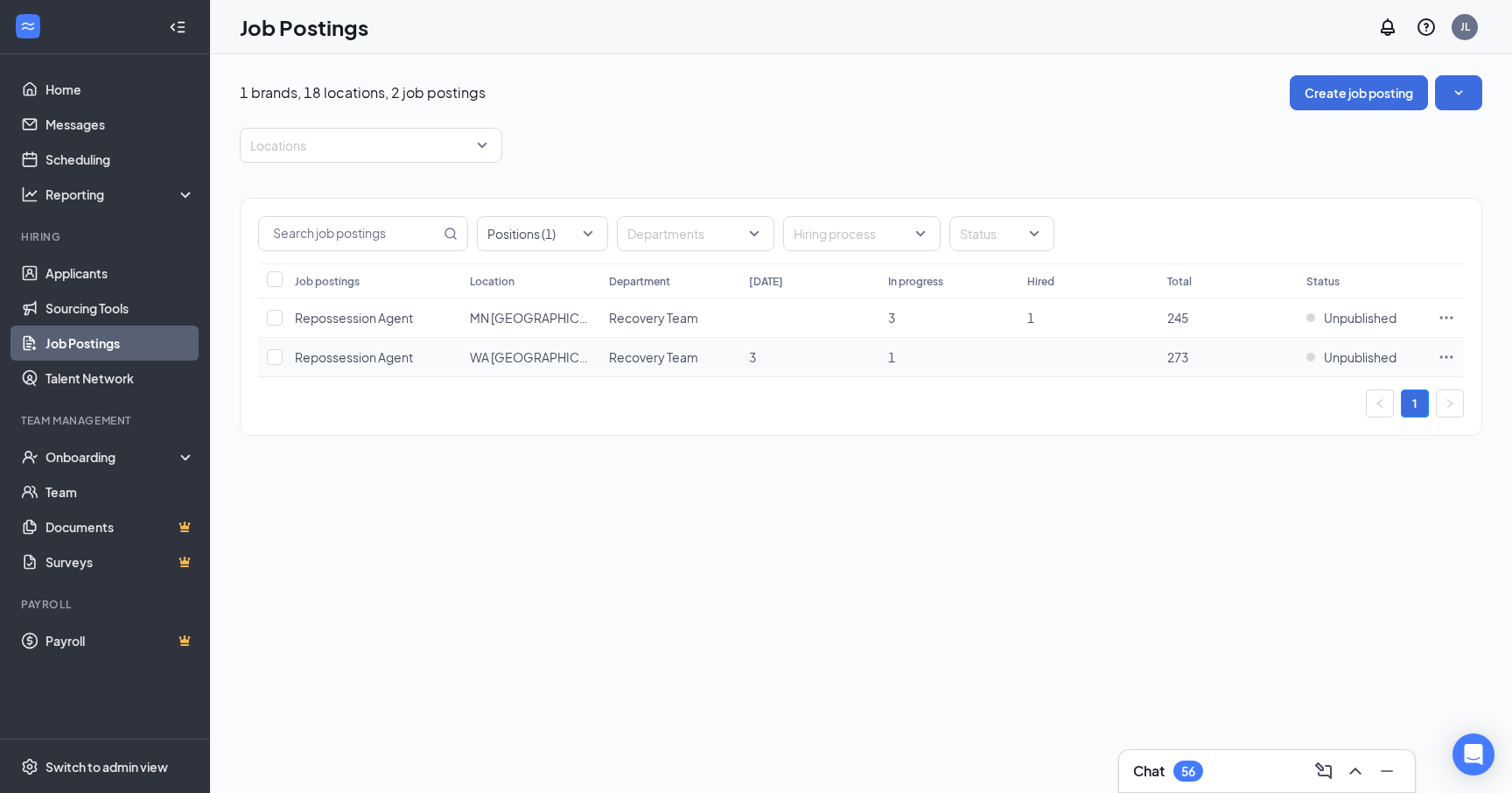
click at [1438, 354] on icon "Ellipses" at bounding box center [1446, 357] width 18 height 18
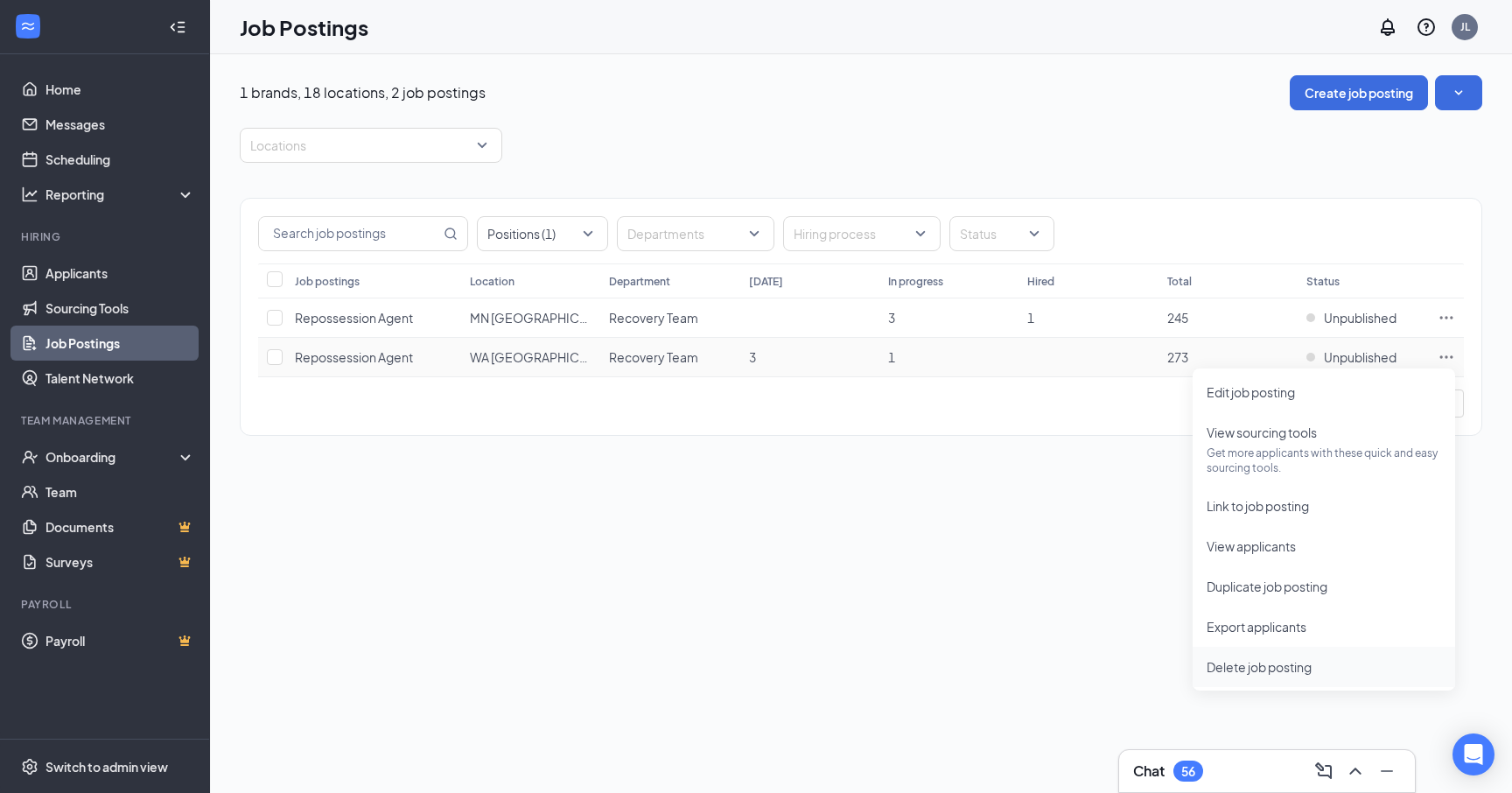
click at [1262, 665] on span "Delete job posting" at bounding box center [1260, 666] width 105 height 16
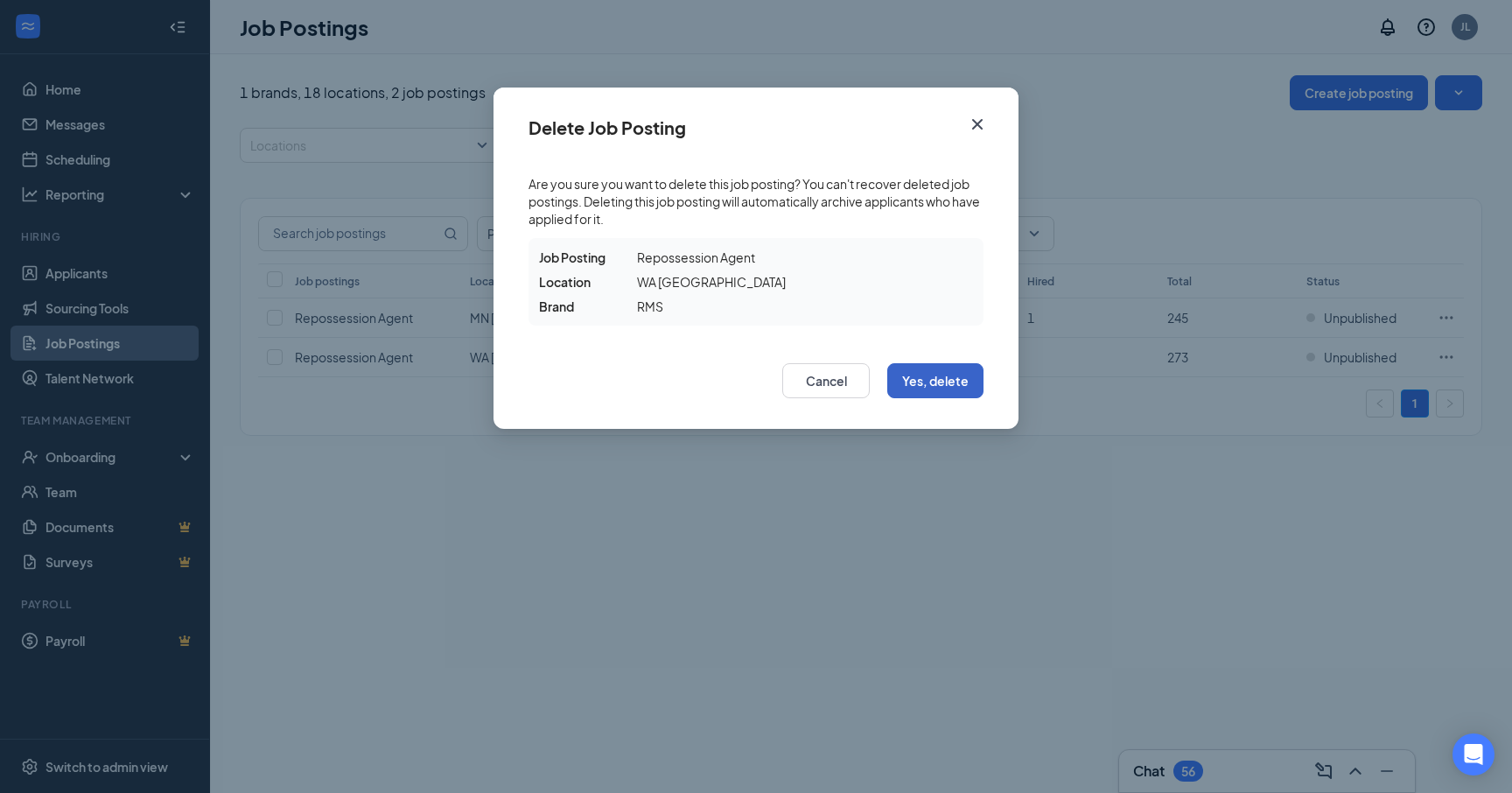
click at [933, 385] on button "Yes, delete" at bounding box center [935, 381] width 96 height 35
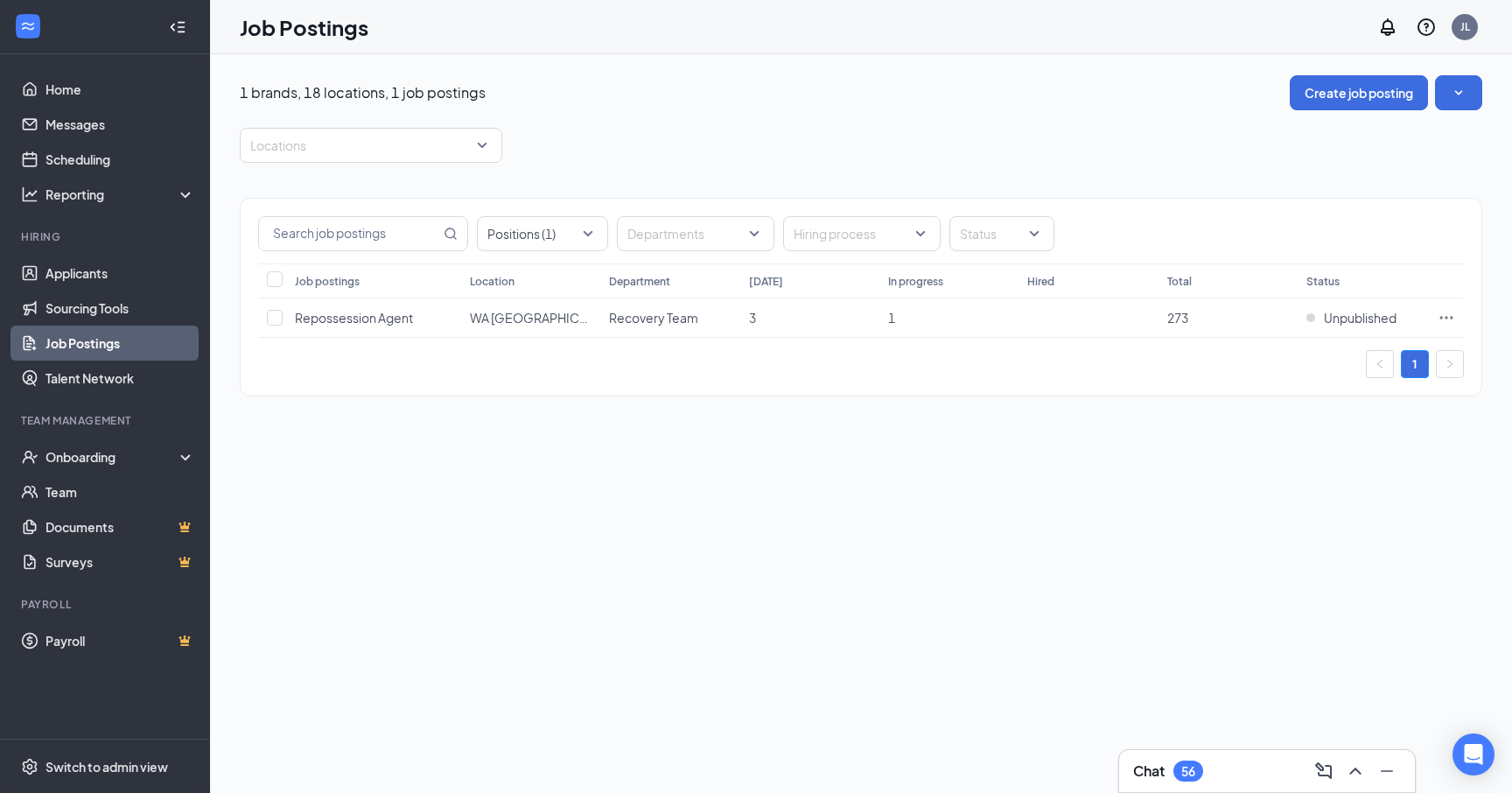
click at [107, 336] on link "Job Postings" at bounding box center [120, 343] width 150 height 35
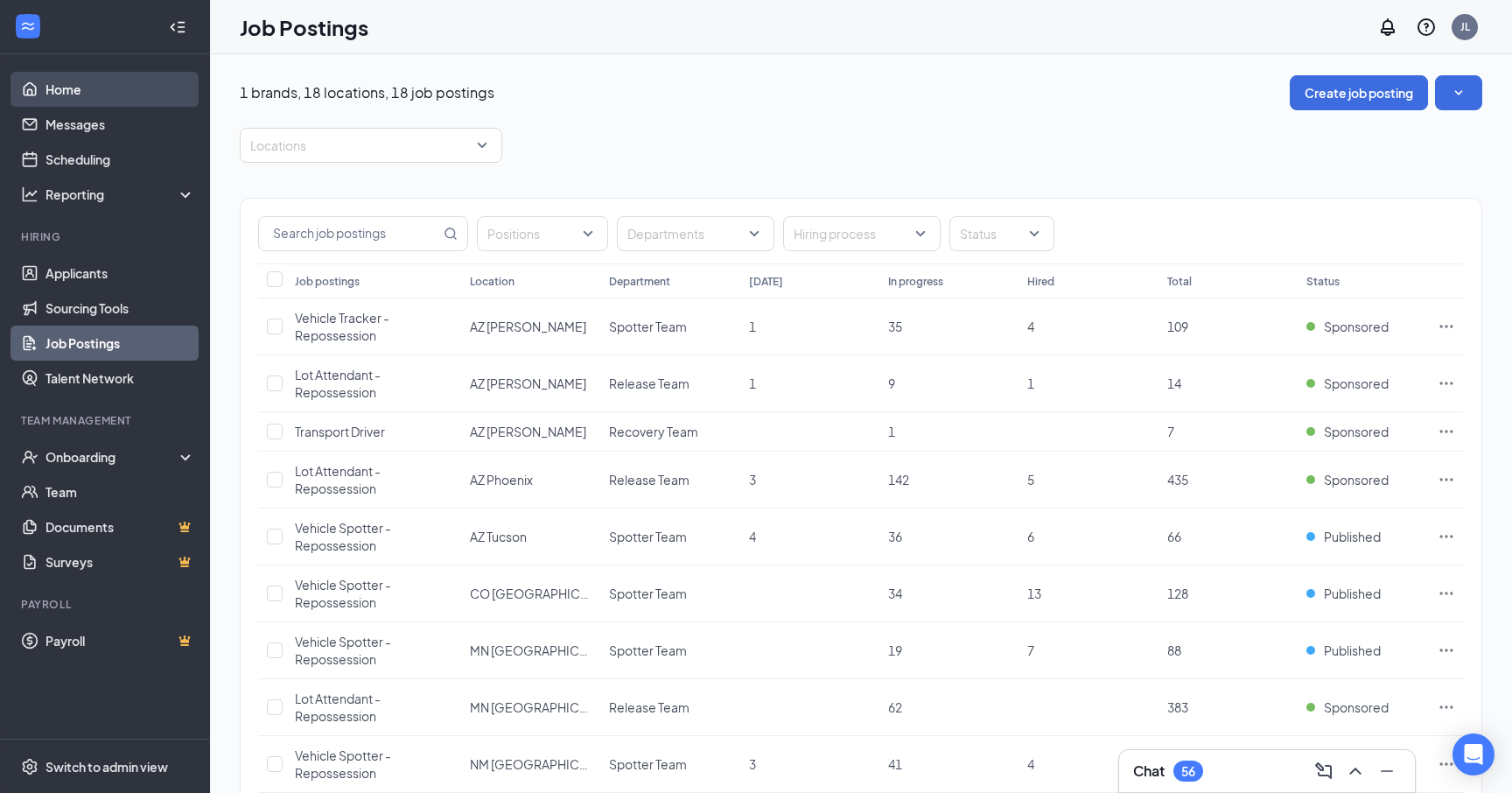
click at [82, 88] on link "Home" at bounding box center [120, 90] width 150 height 35
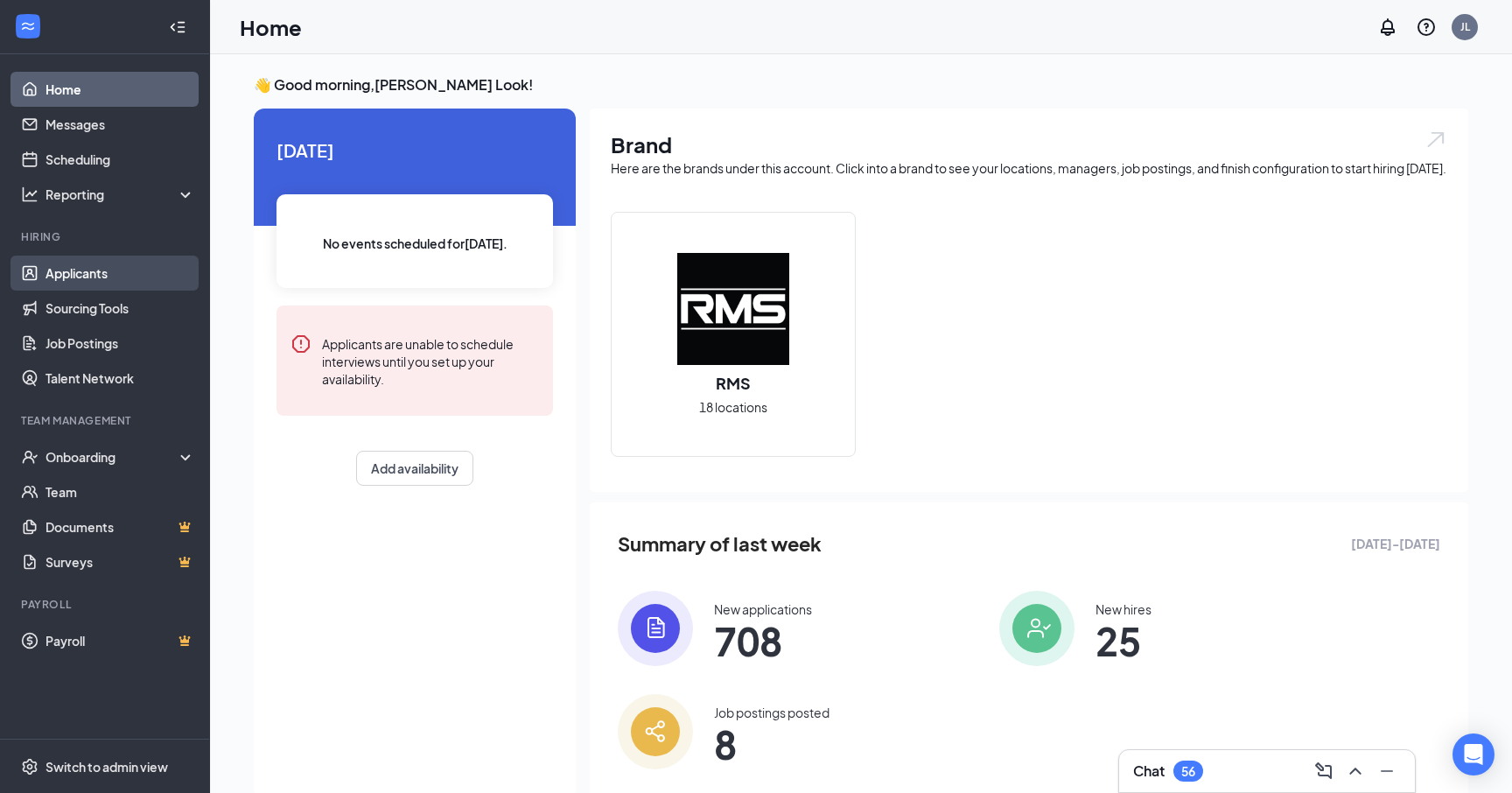
click at [101, 269] on link "Applicants" at bounding box center [120, 274] width 150 height 35
